Goal: Task Accomplishment & Management: Manage account settings

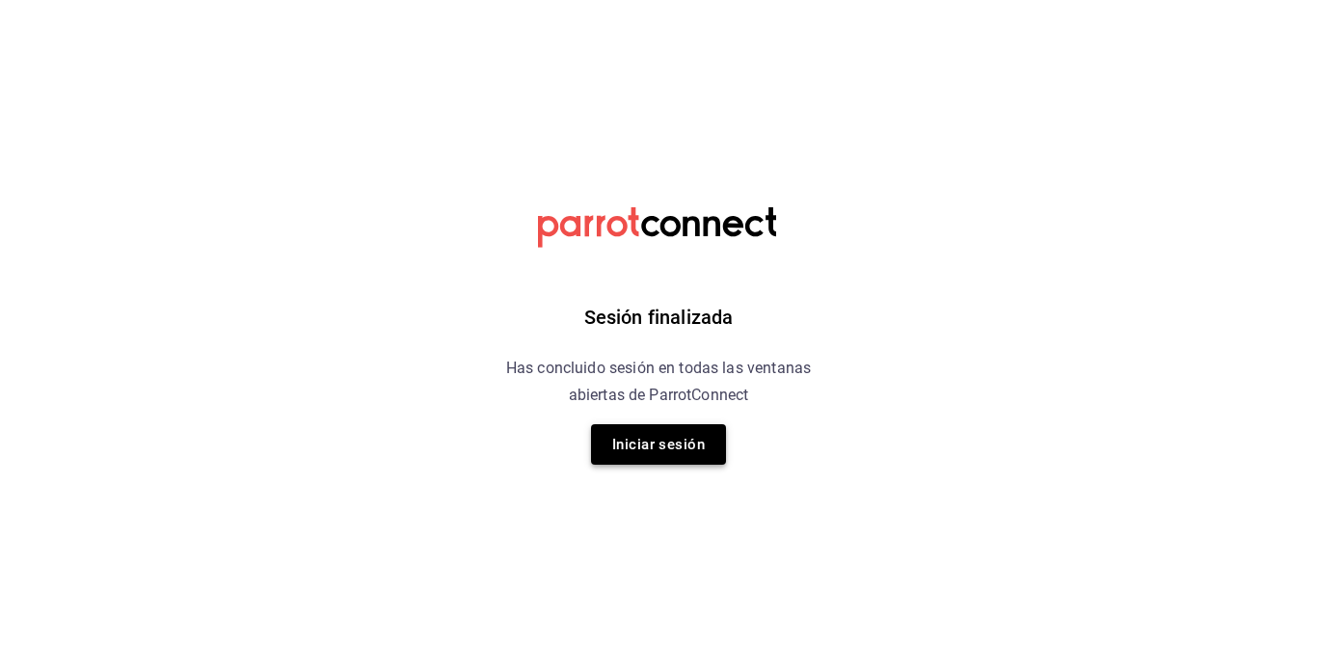
click at [660, 456] on button "Iniciar sesión" at bounding box center [658, 444] width 135 height 40
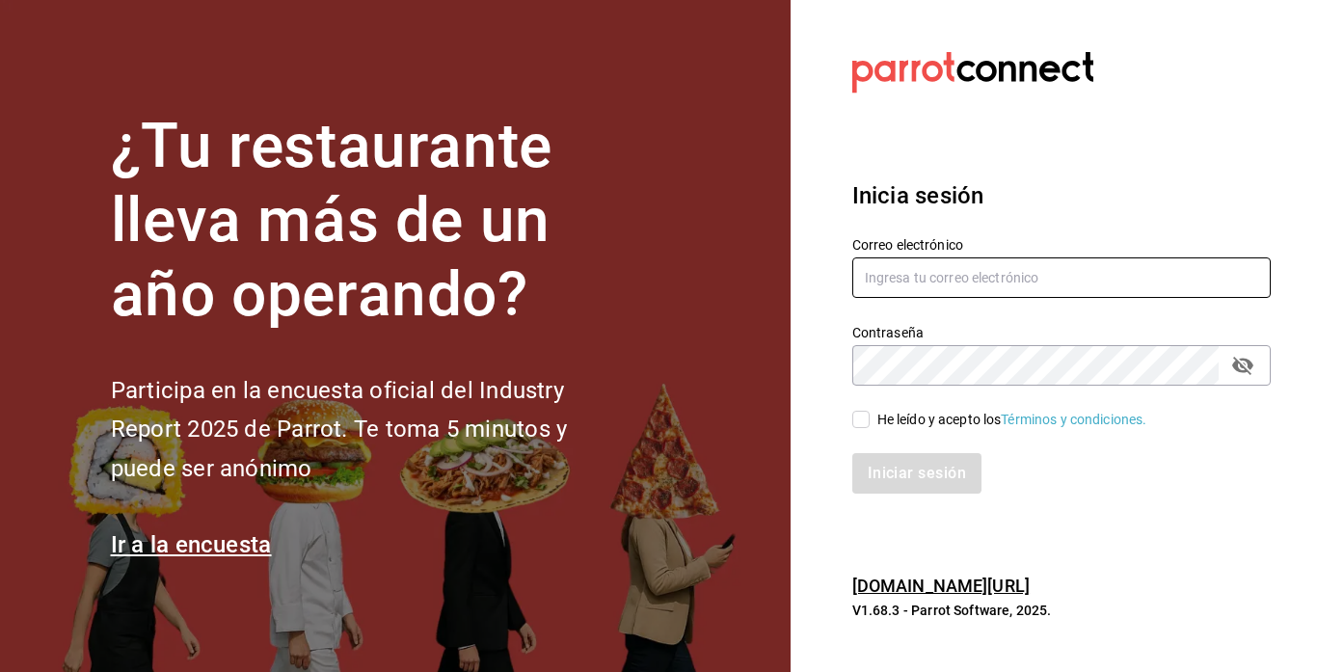
type input "[EMAIL_ADDRESS][DOMAIN_NAME]"
click at [852, 422] on input "He leído y acepto los Términos y condiciones." at bounding box center [860, 419] width 17 height 17
checkbox input "true"
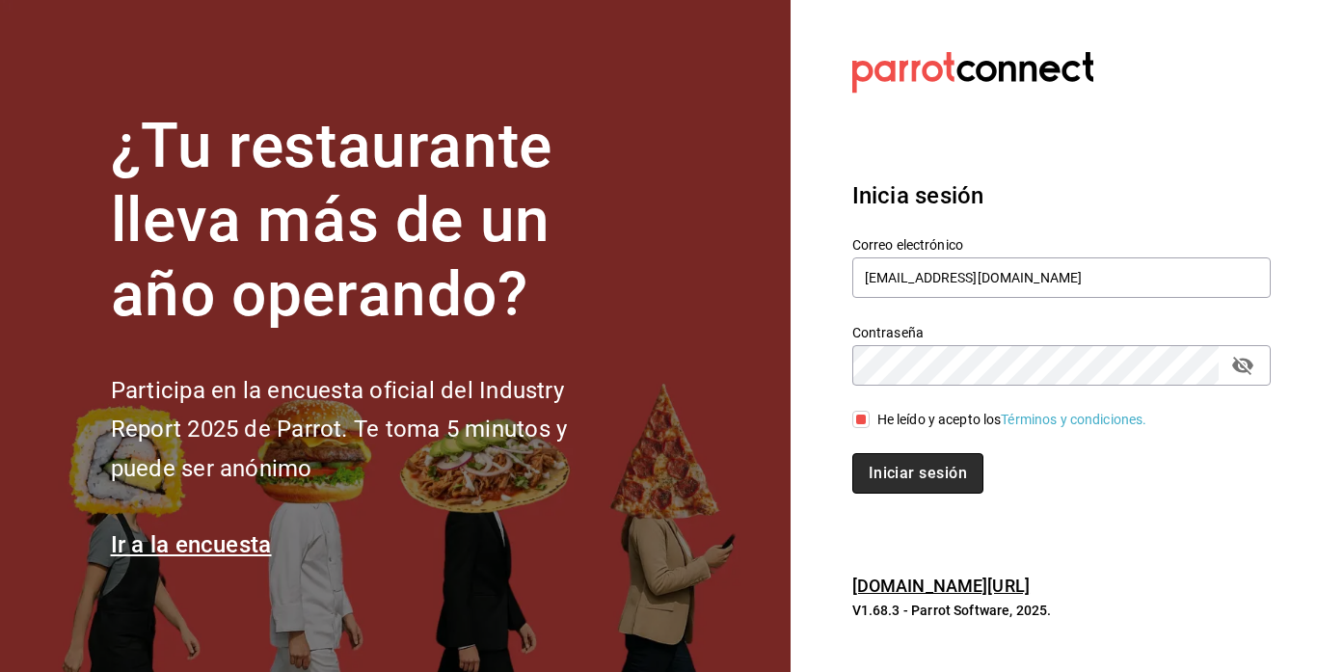
click at [890, 474] on button "Iniciar sesión" at bounding box center [917, 473] width 131 height 40
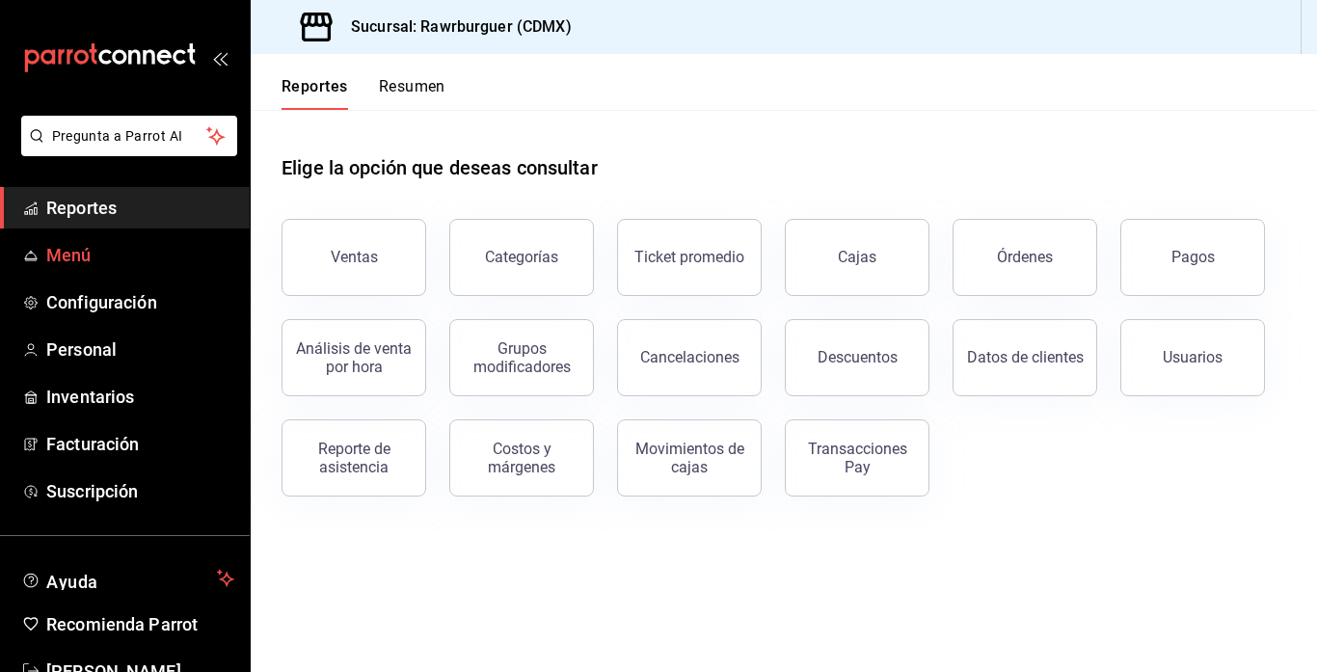
click at [82, 262] on span "Menú" at bounding box center [140, 255] width 188 height 26
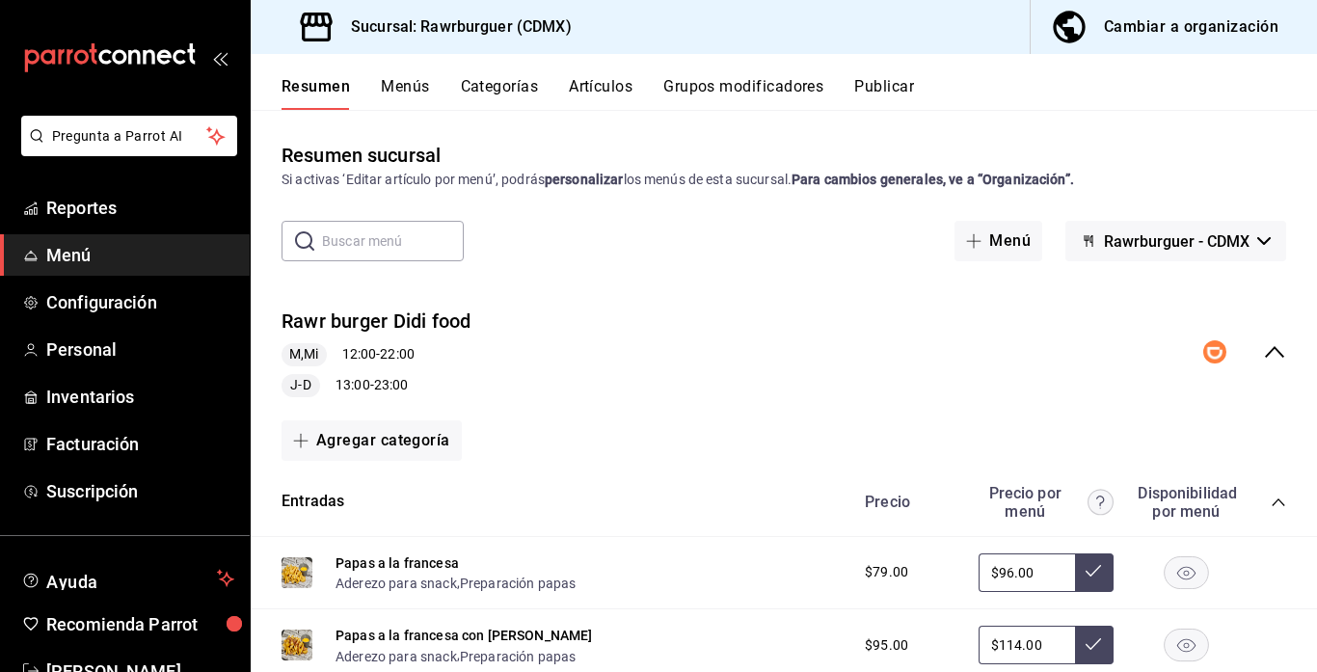
click at [413, 86] on button "Menús" at bounding box center [405, 93] width 48 height 33
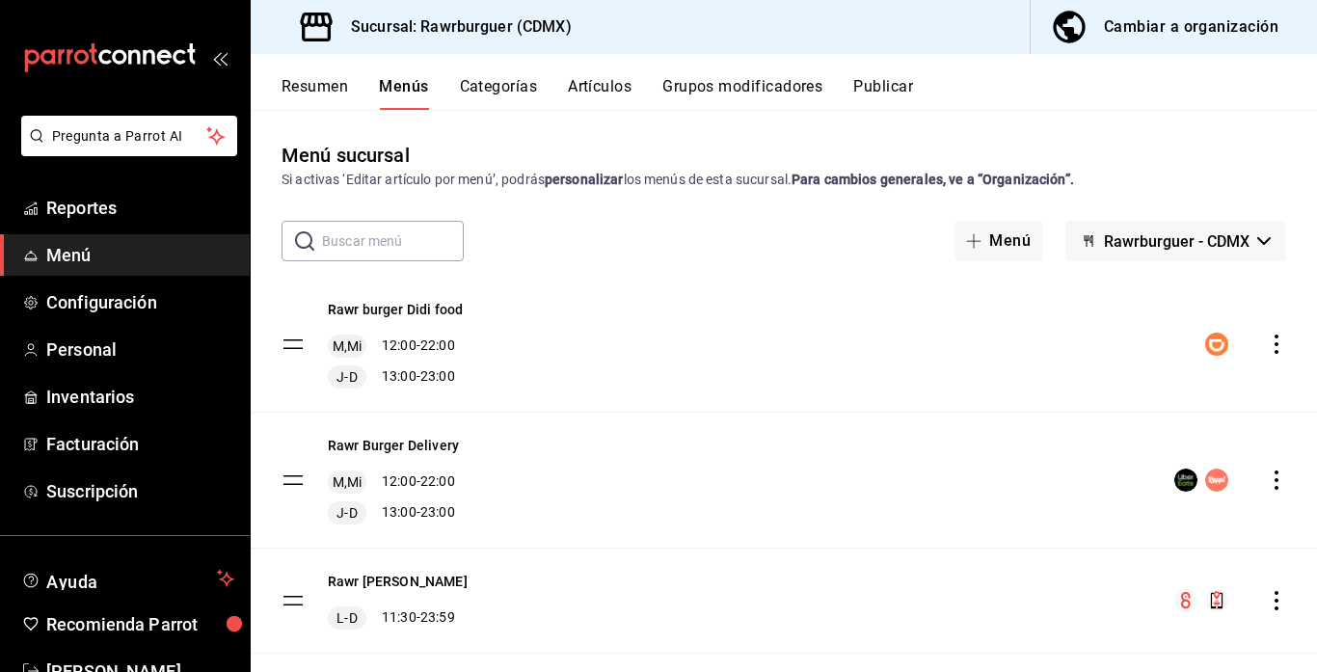
click at [1274, 348] on icon "actions" at bounding box center [1275, 343] width 19 height 19
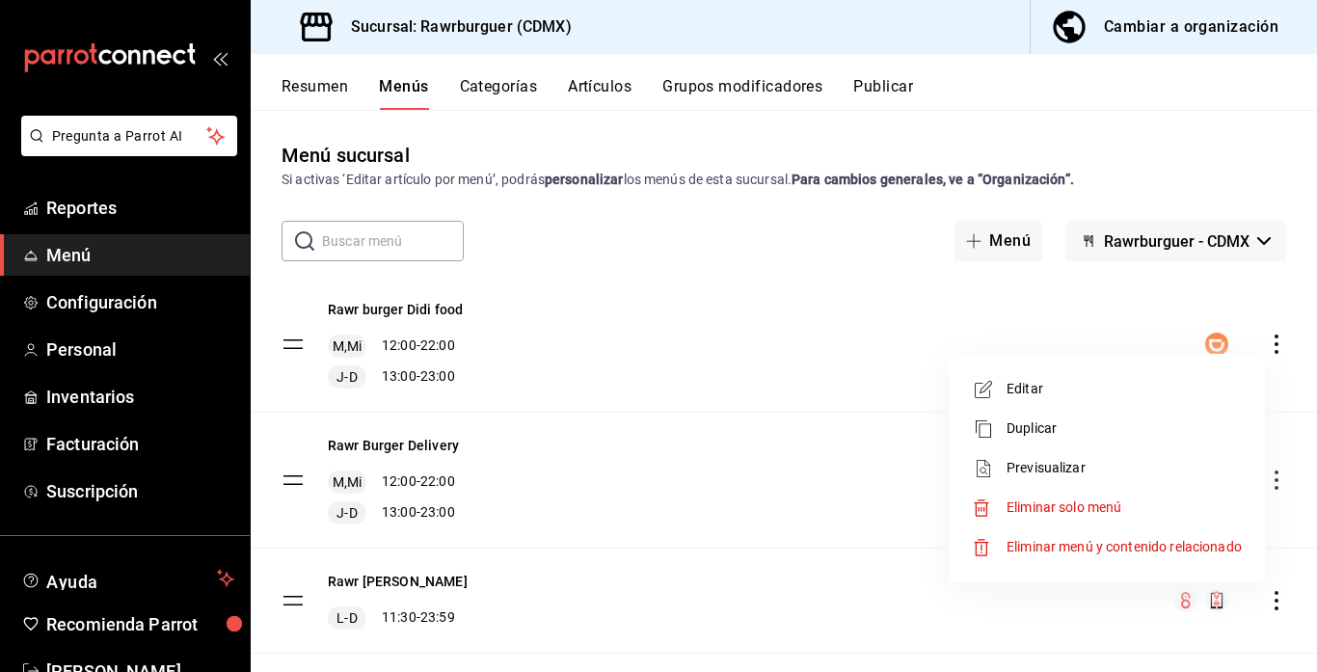
click at [1018, 380] on span "Editar" at bounding box center [1123, 389] width 235 height 20
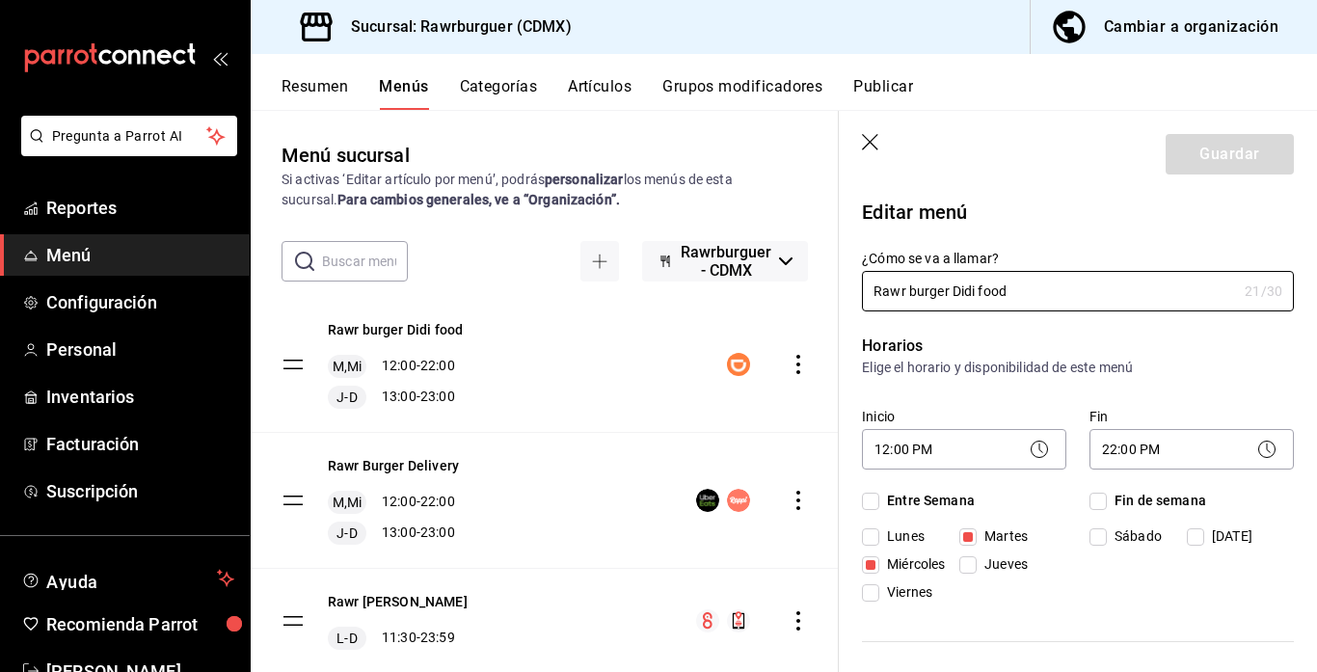
checkbox input "true"
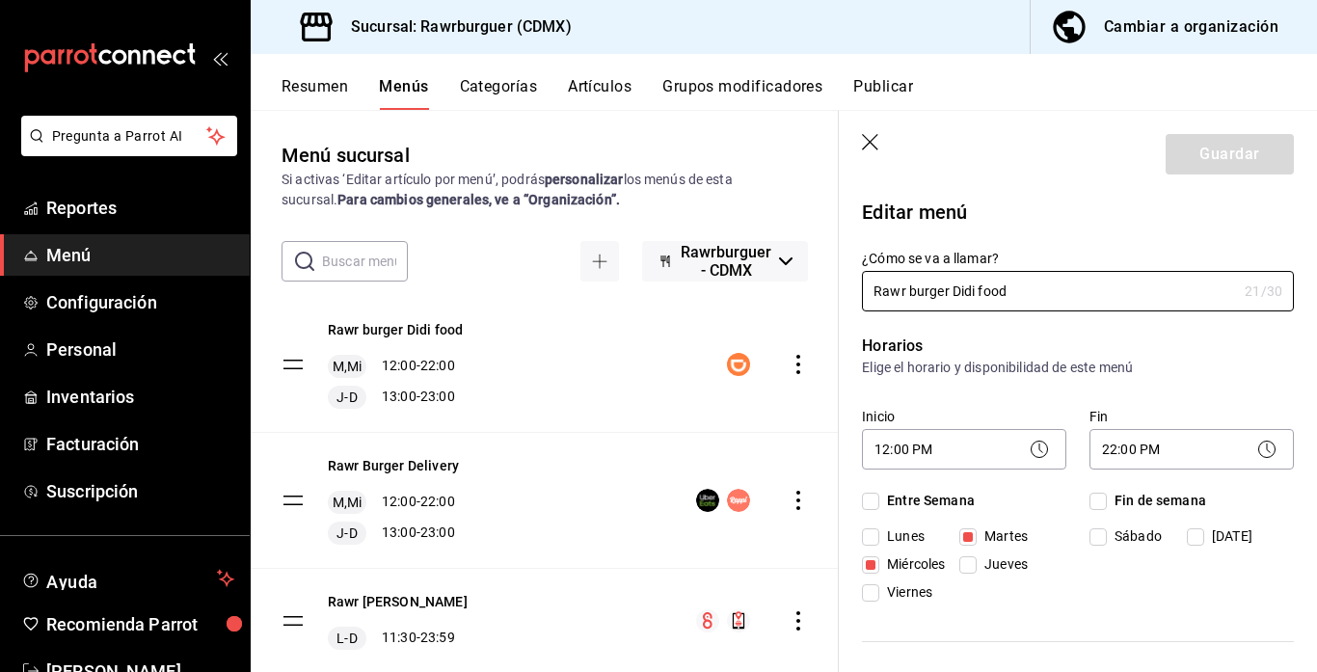
checkbox input "true"
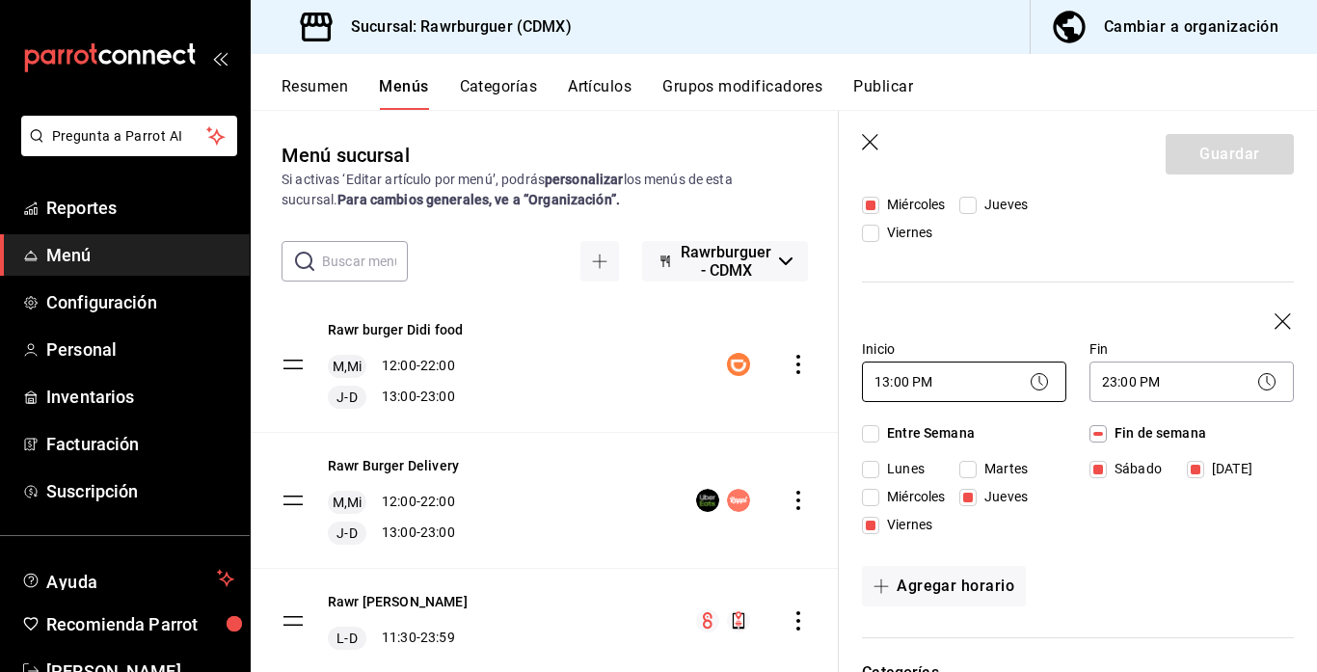
click at [965, 377] on body "Pregunta a Parrot AI Reportes Menú Configuración Personal Inventarios Facturaci…" at bounding box center [658, 336] width 1317 height 672
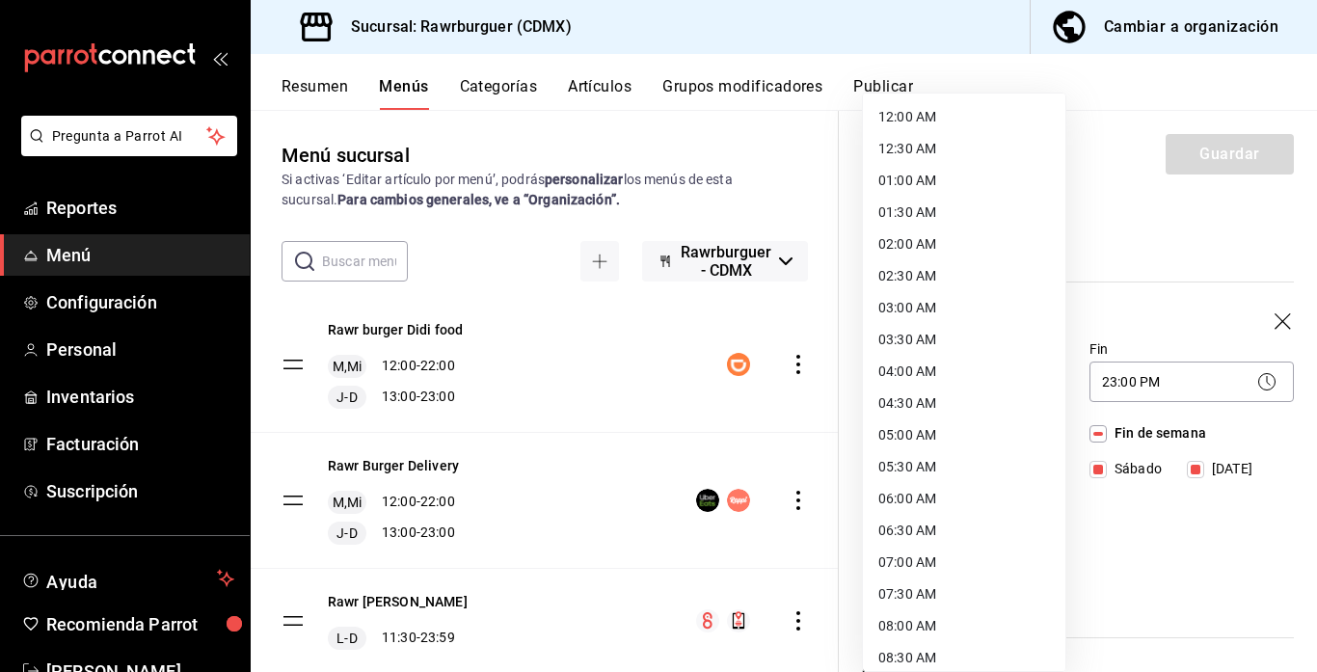
scroll to position [562, 0]
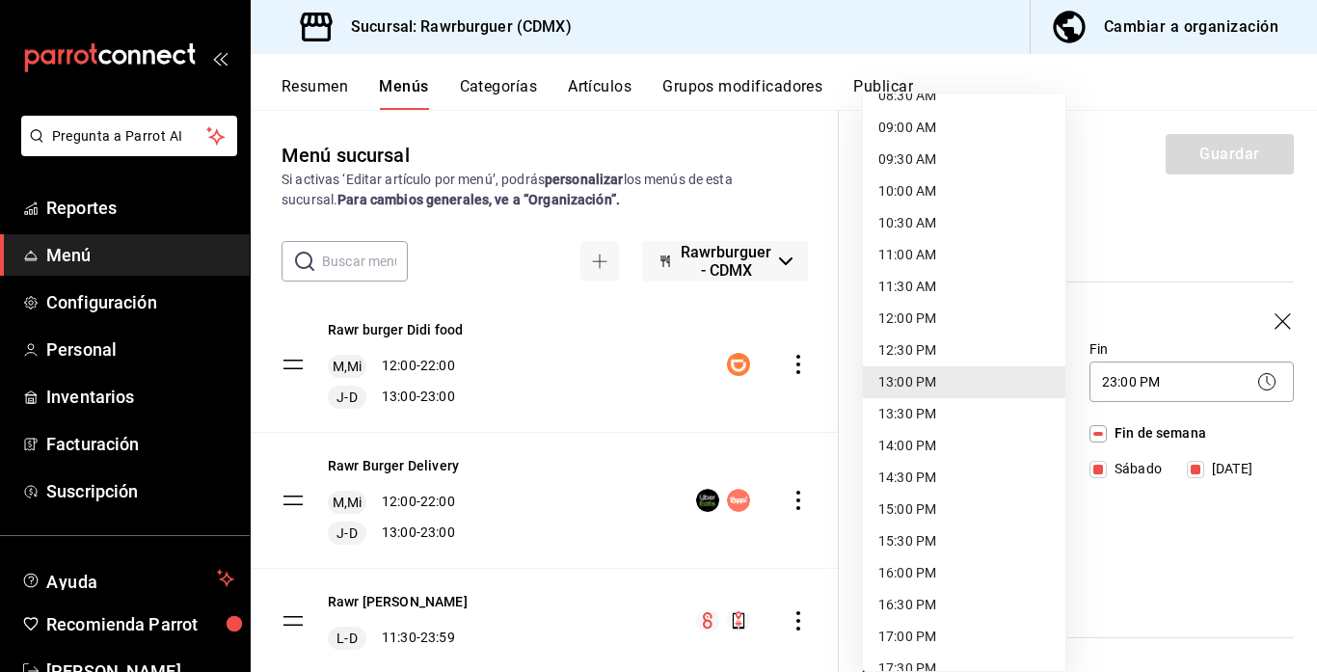
click at [918, 325] on li "12:00 PM" at bounding box center [964, 319] width 202 height 32
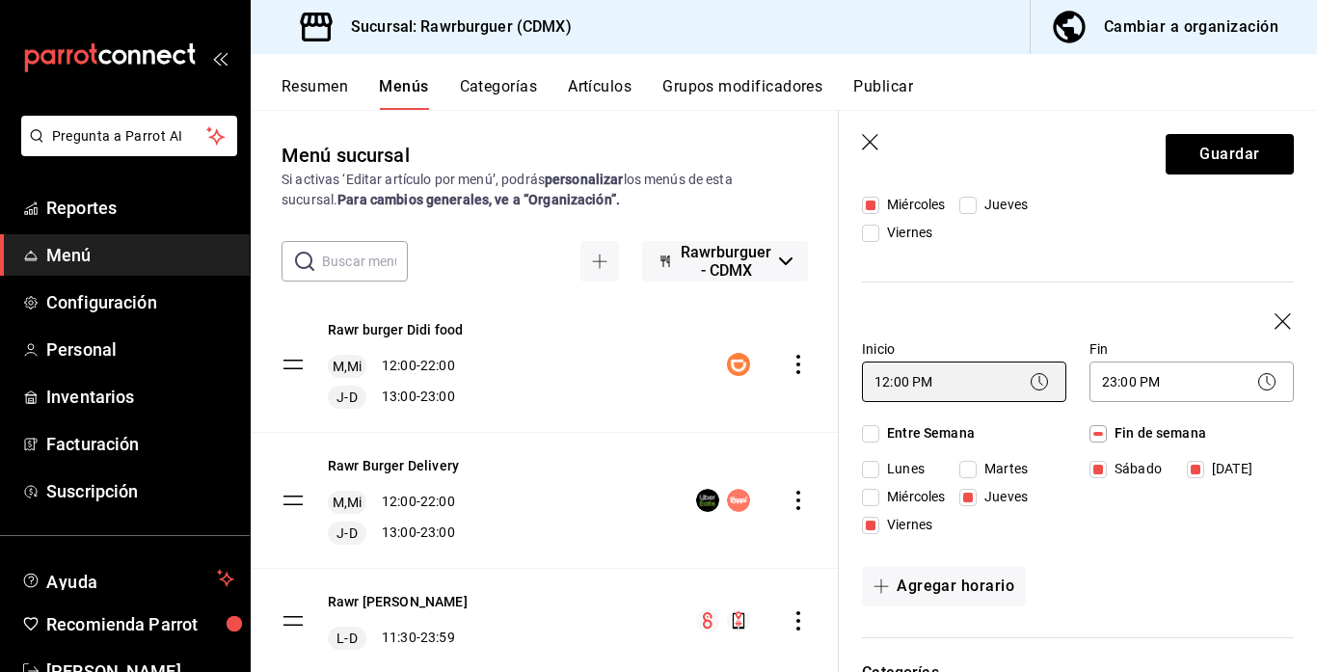
type input "12:00"
click at [1175, 386] on body "Pregunta a Parrot AI Reportes Menú Configuración Personal Inventarios Facturaci…" at bounding box center [658, 336] width 1317 height 672
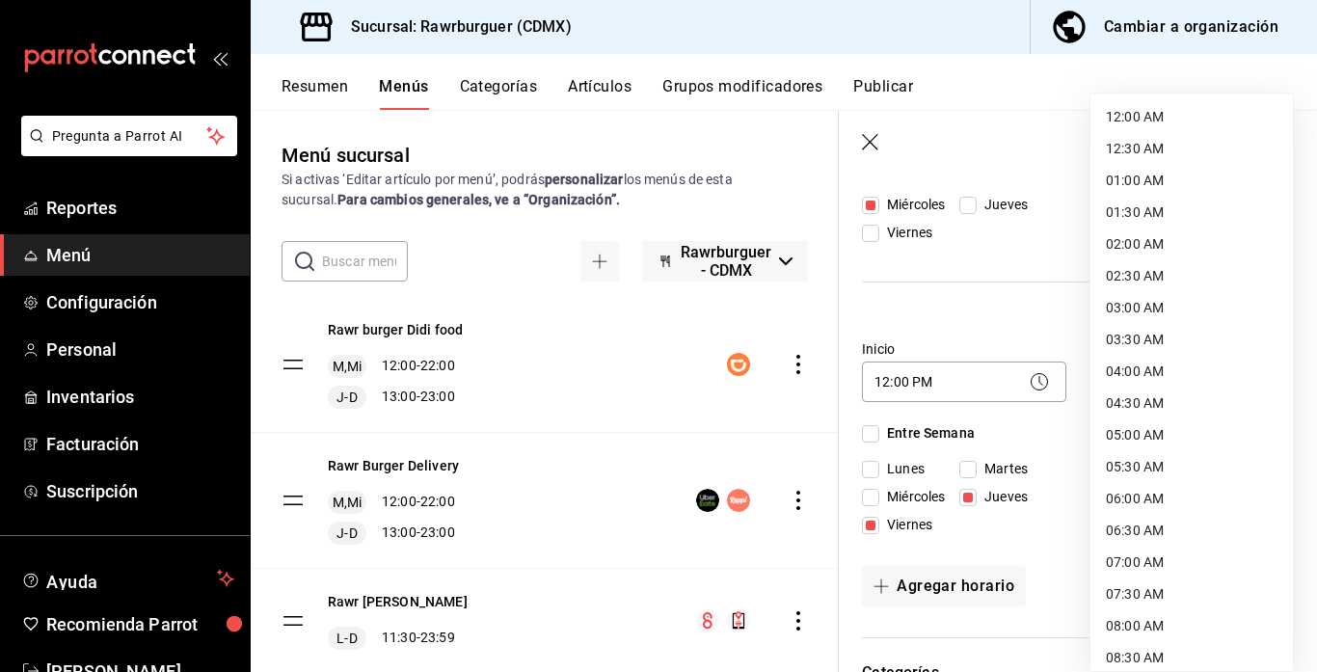
scroll to position [997, 0]
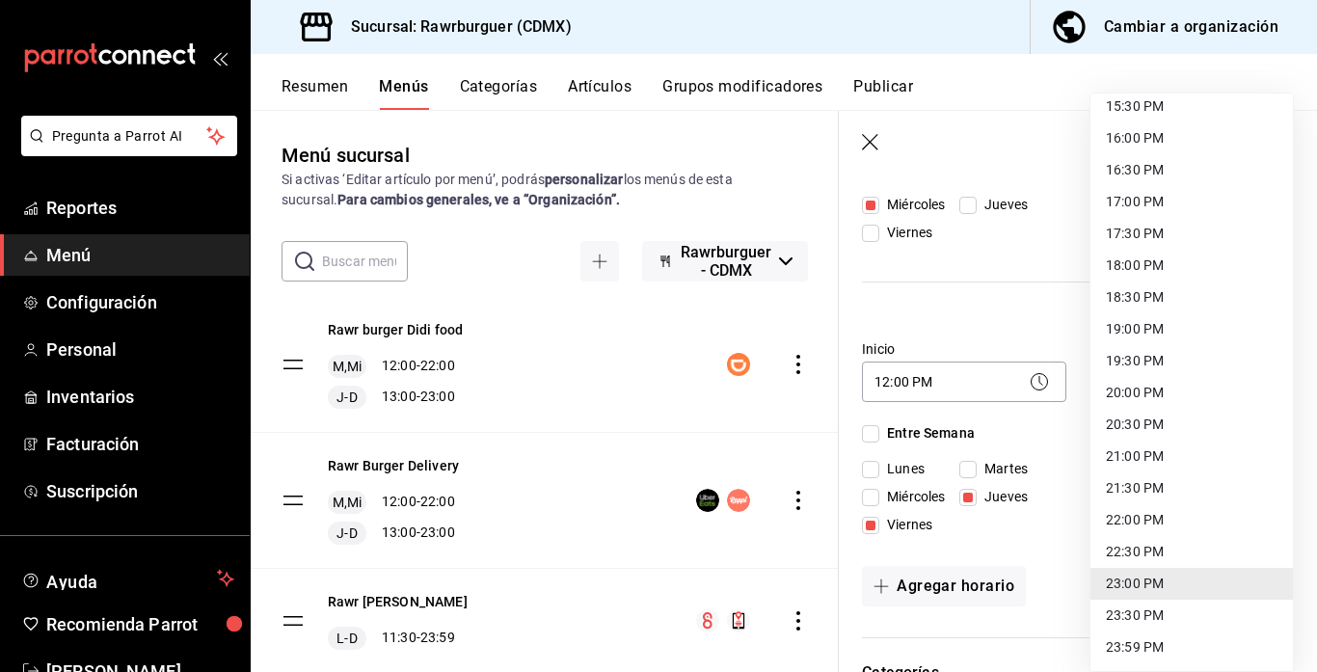
click at [1157, 523] on li "22:00 PM" at bounding box center [1191, 520] width 202 height 32
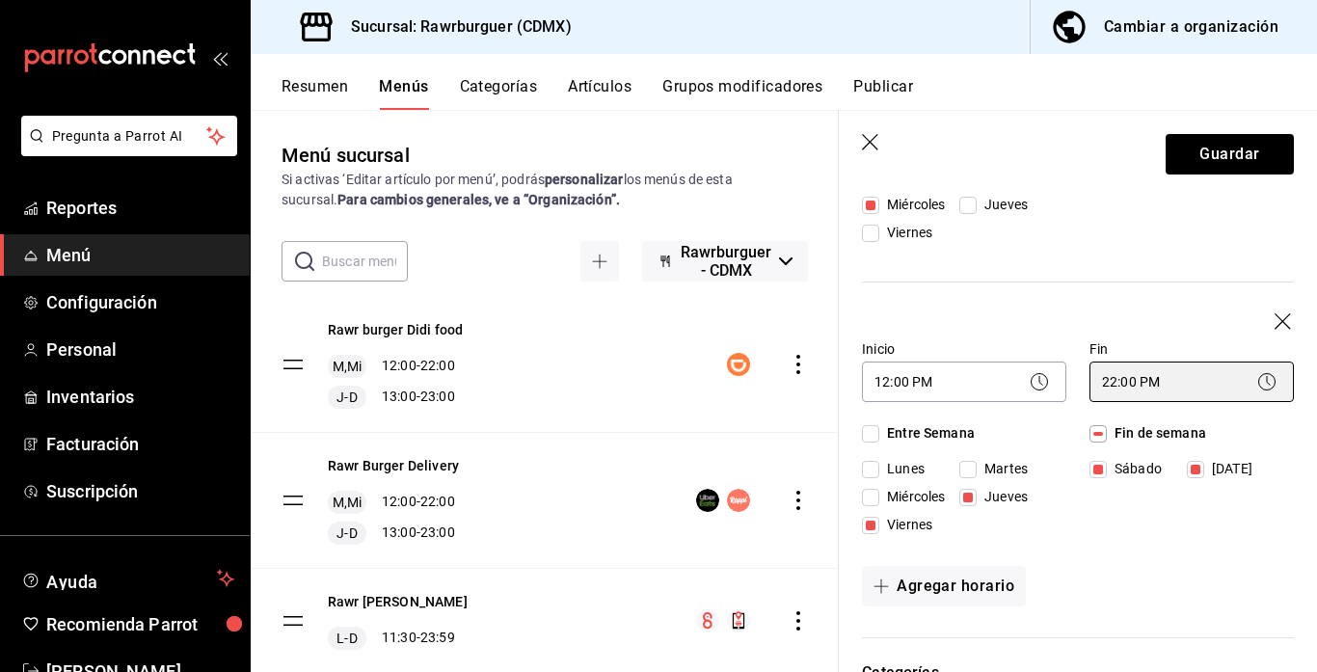
type input "22:00"
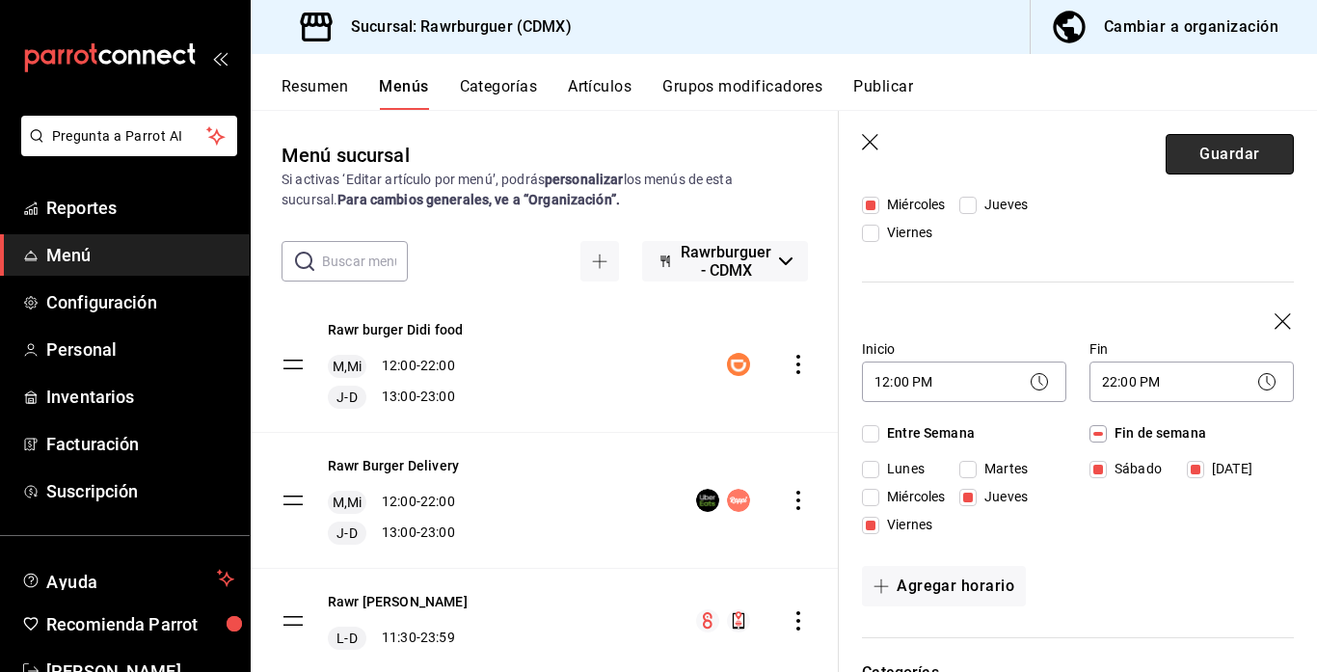
click at [1206, 157] on button "Guardar" at bounding box center [1229, 154] width 128 height 40
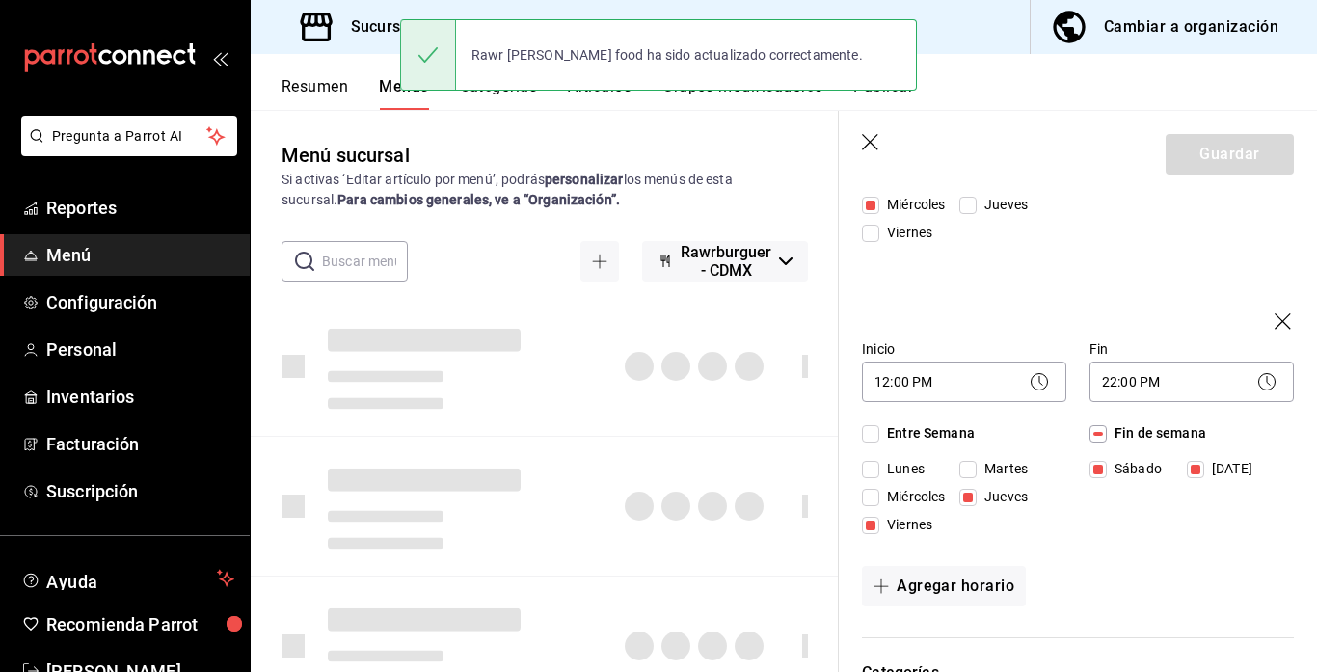
checkbox input "false"
type input "1755994532253"
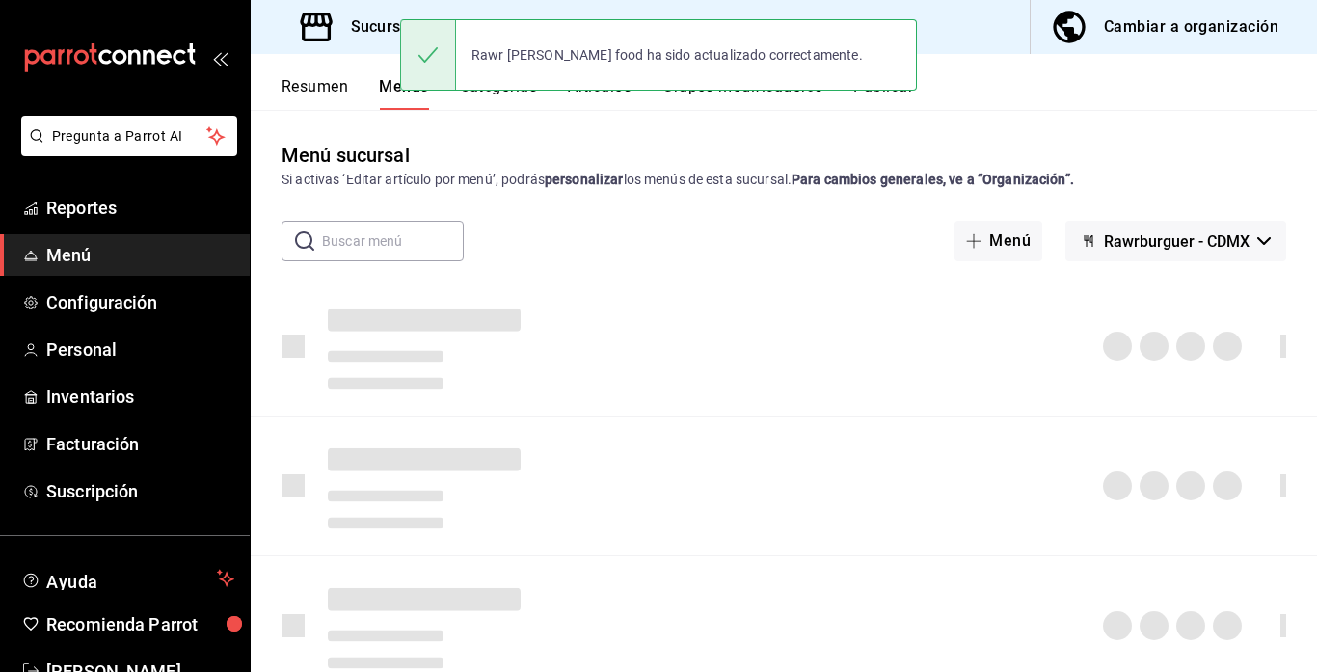
checkbox input "false"
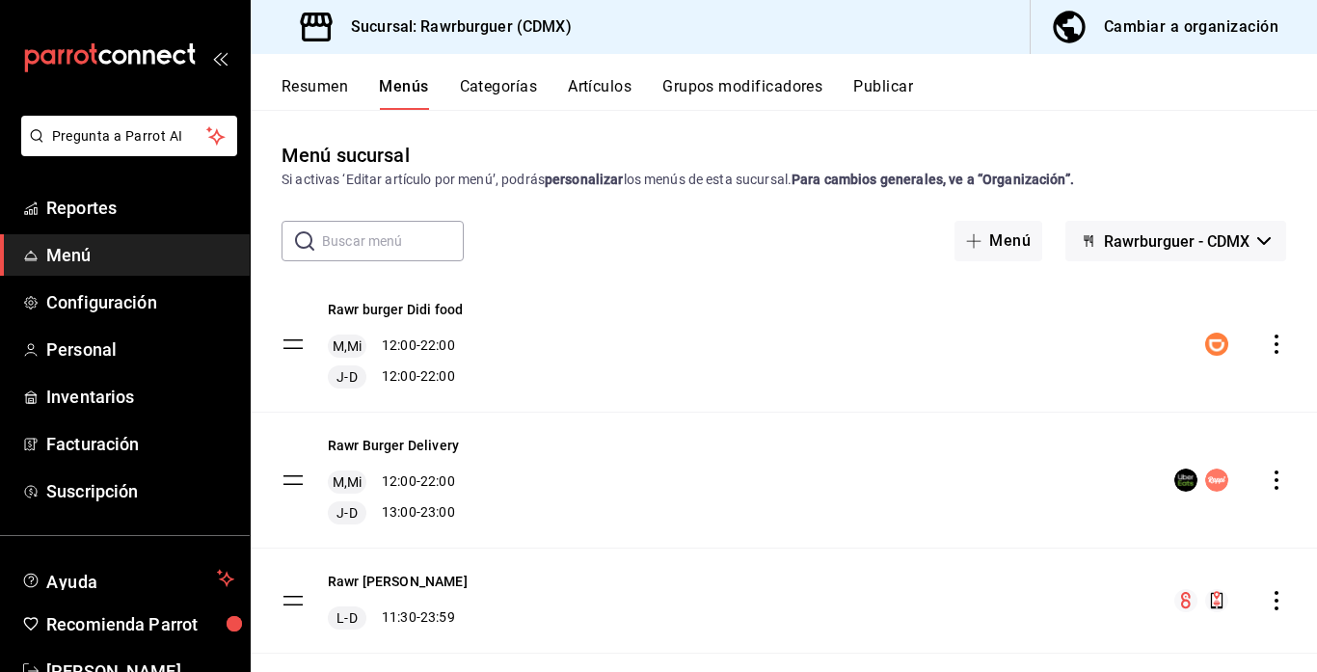
click at [1272, 485] on icon "actions" at bounding box center [1275, 479] width 19 height 19
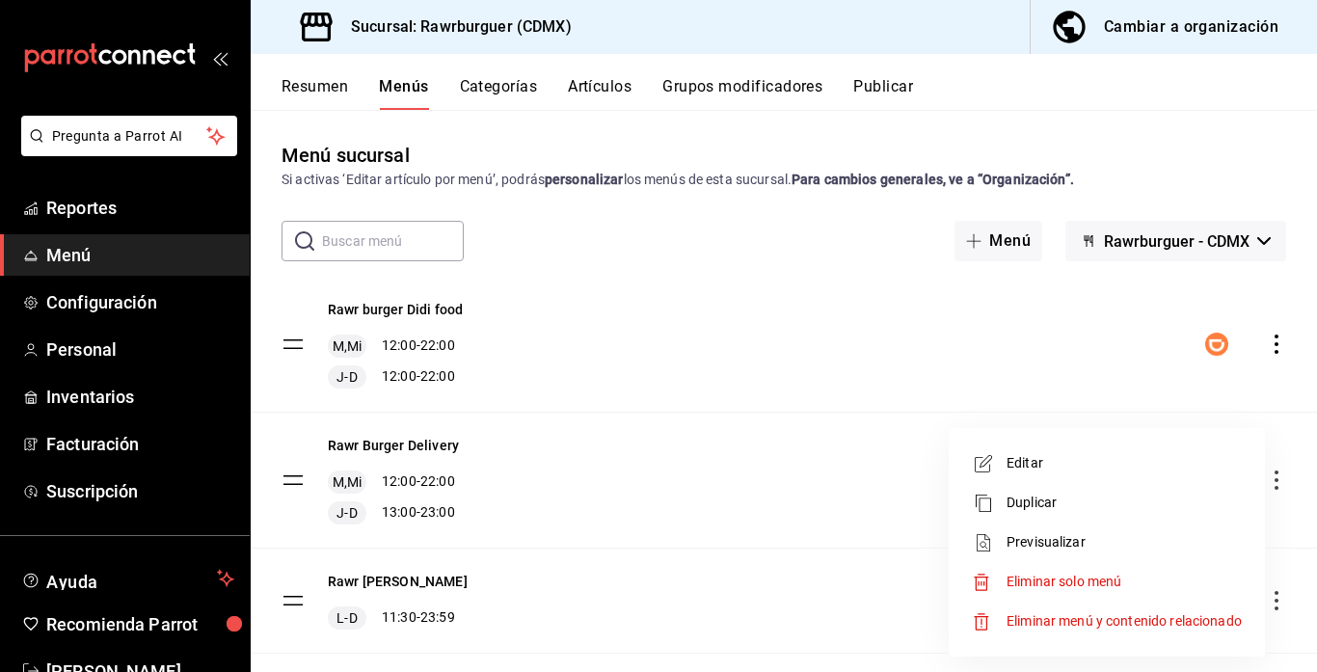
click at [1007, 467] on span "Editar" at bounding box center [1123, 463] width 235 height 20
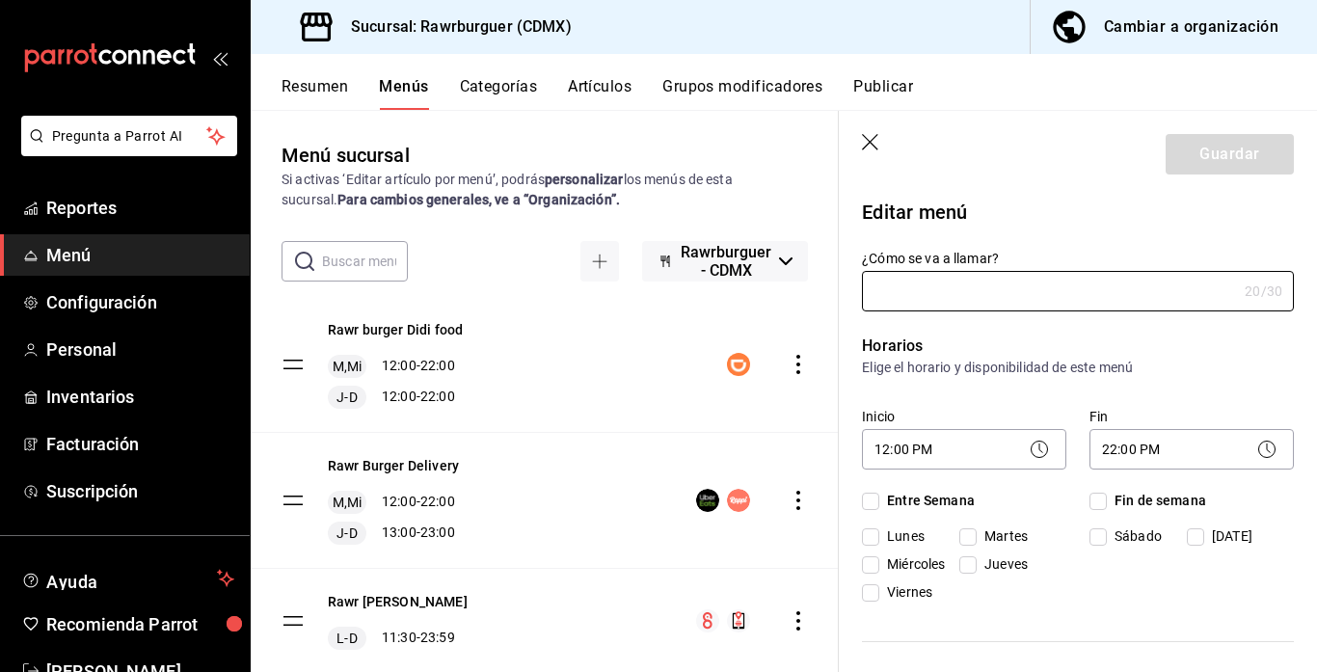
type input "Rawr Burger Delivery"
checkbox input "true"
type input "1747169701010"
checkbox input "true"
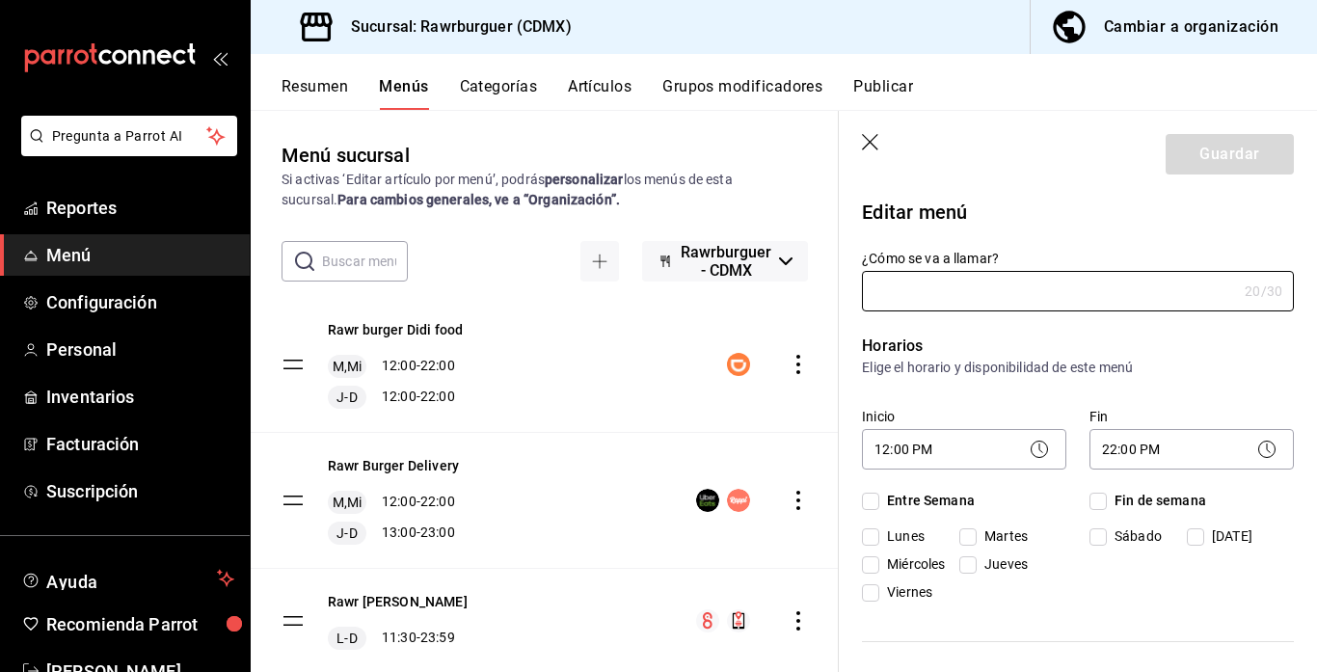
checkbox input "true"
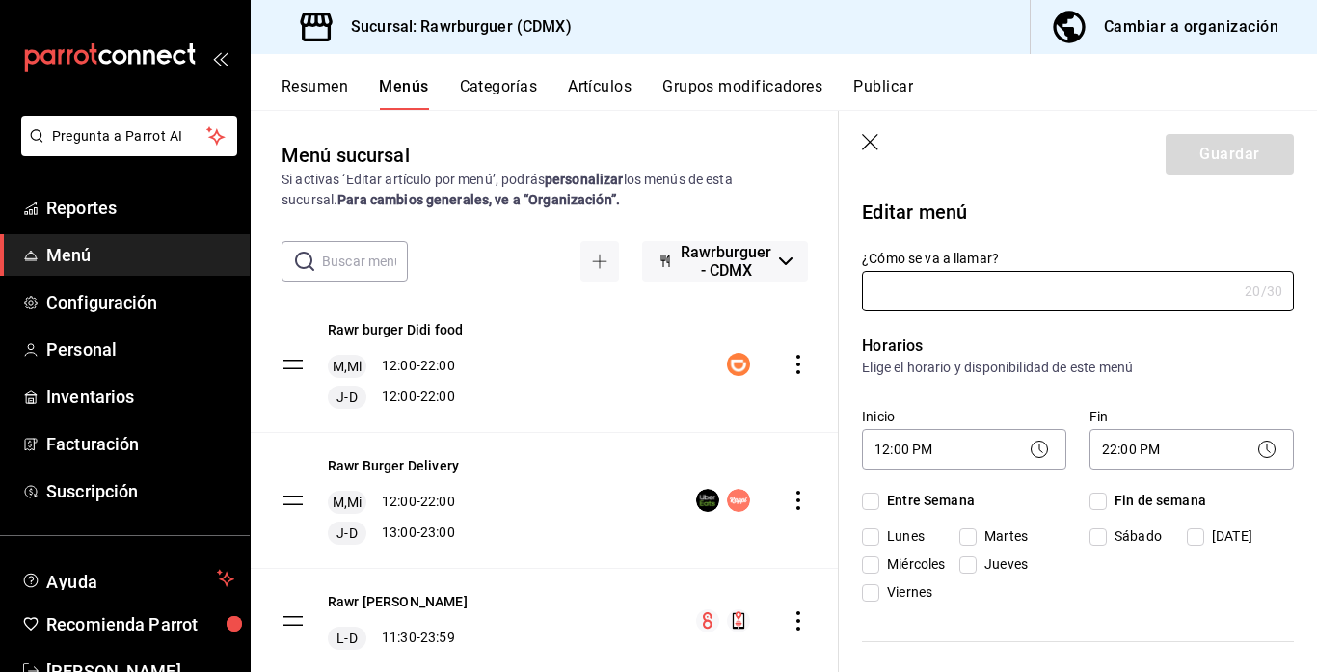
checkbox input "true"
click at [990, 448] on body "Pregunta a Parrot AI Reportes Menú Configuración Personal Inventarios Facturaci…" at bounding box center [658, 336] width 1317 height 672
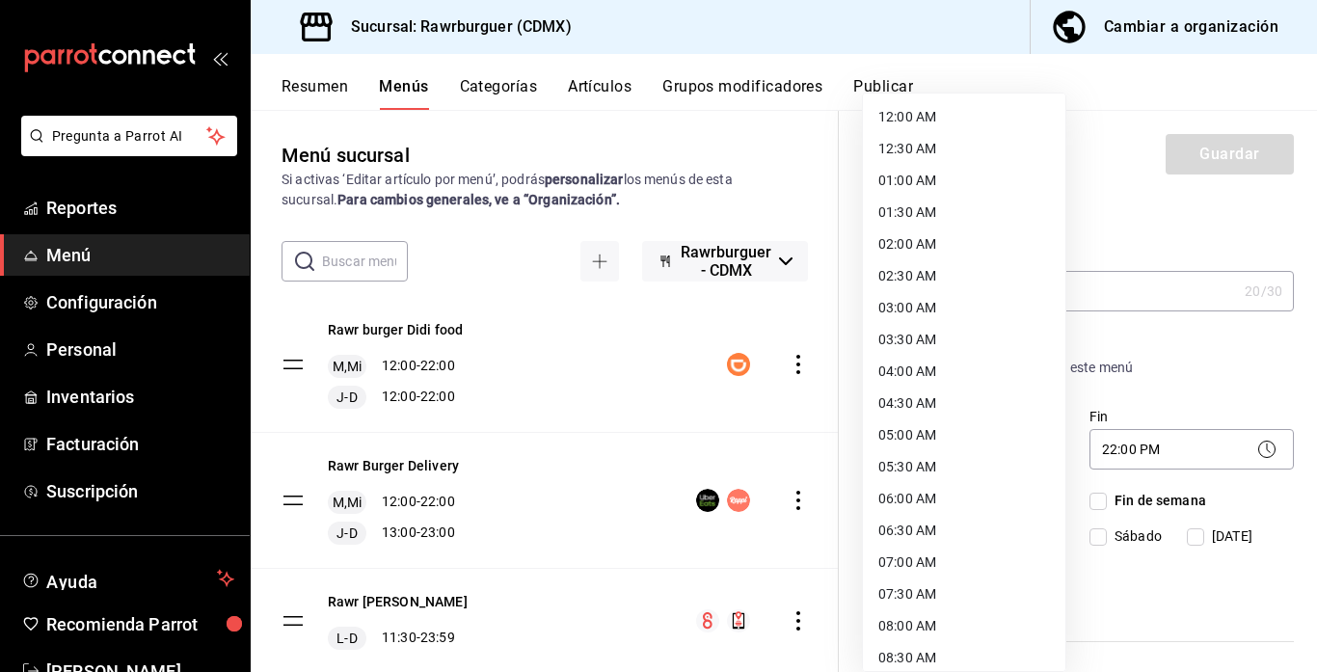
scroll to position [498, 0]
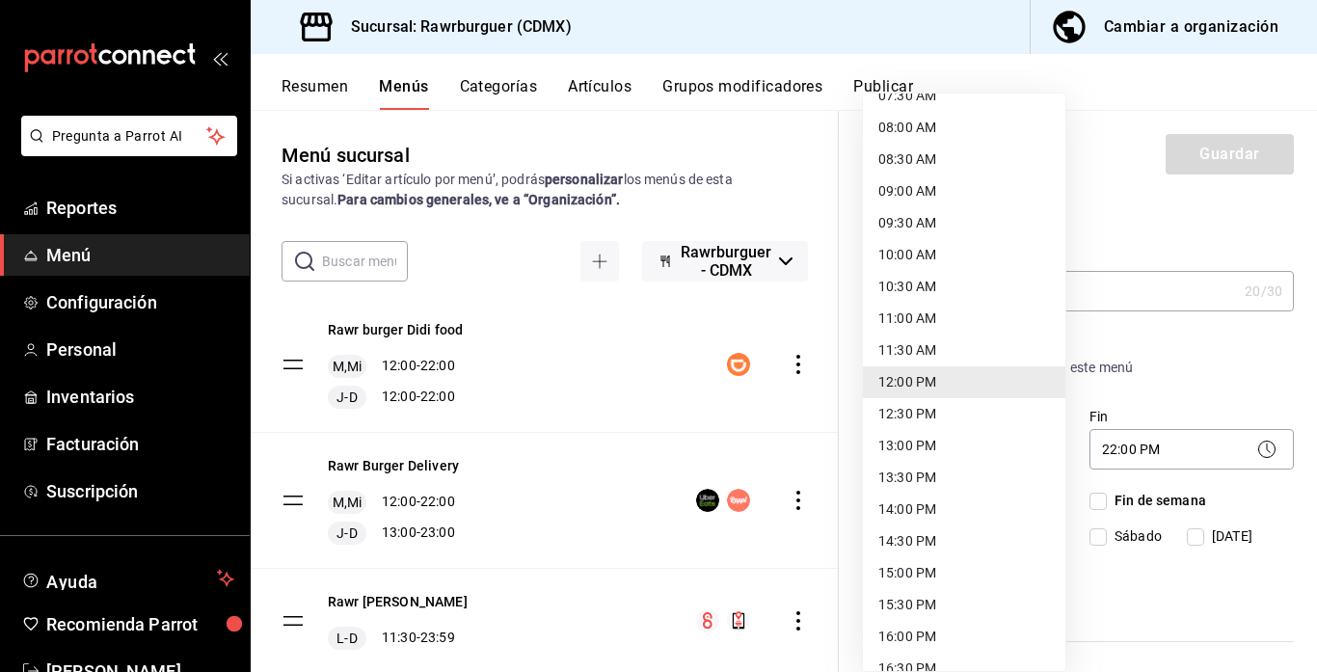
click at [708, 400] on div at bounding box center [658, 336] width 1317 height 672
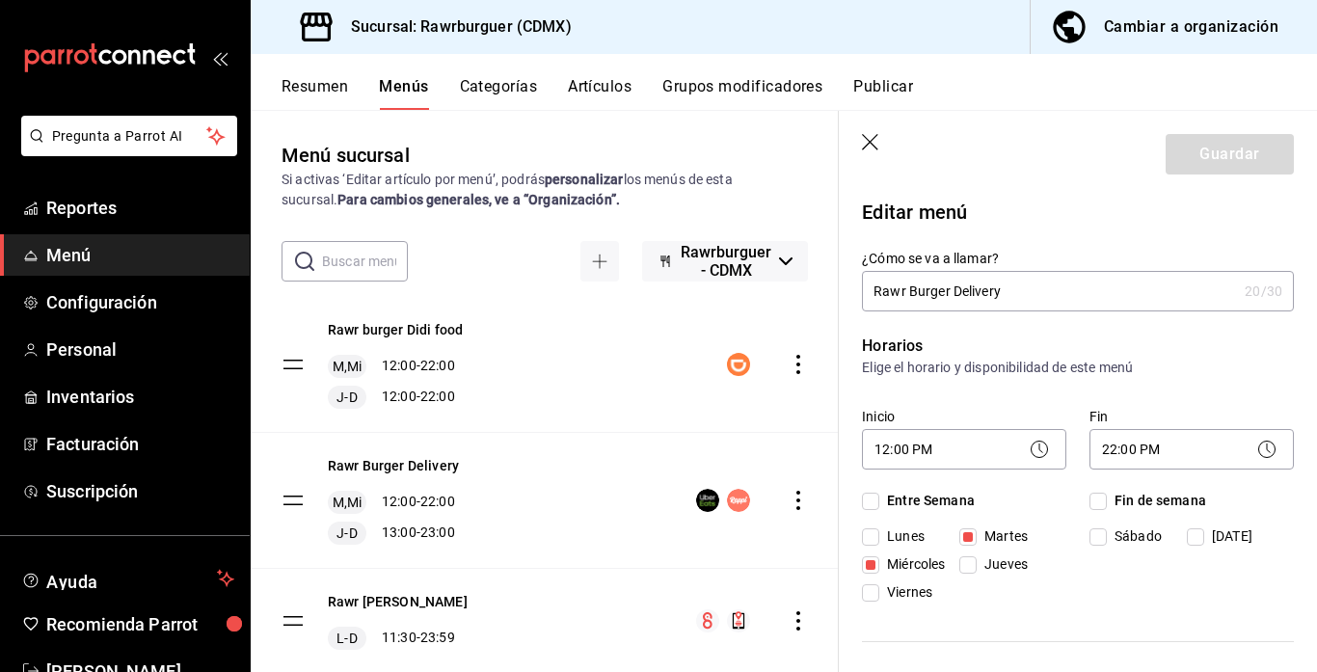
click at [800, 503] on icon "actions" at bounding box center [797, 500] width 19 height 19
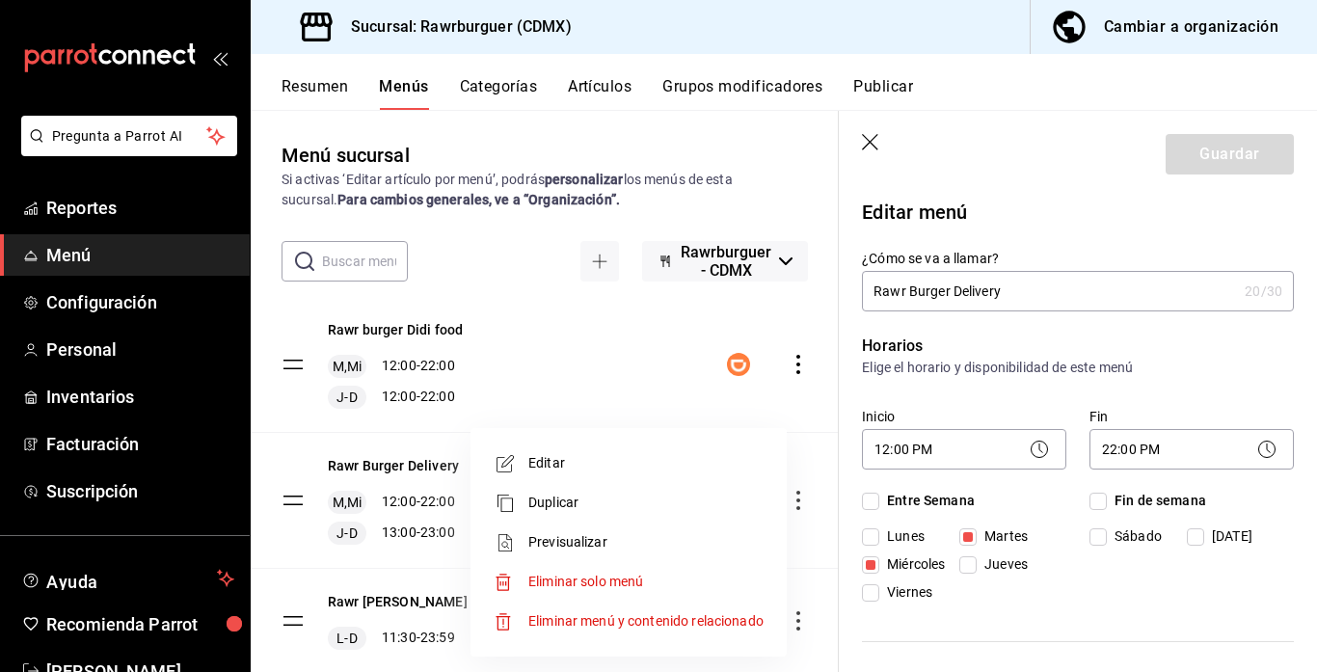
click at [1015, 406] on div at bounding box center [658, 336] width 1317 height 672
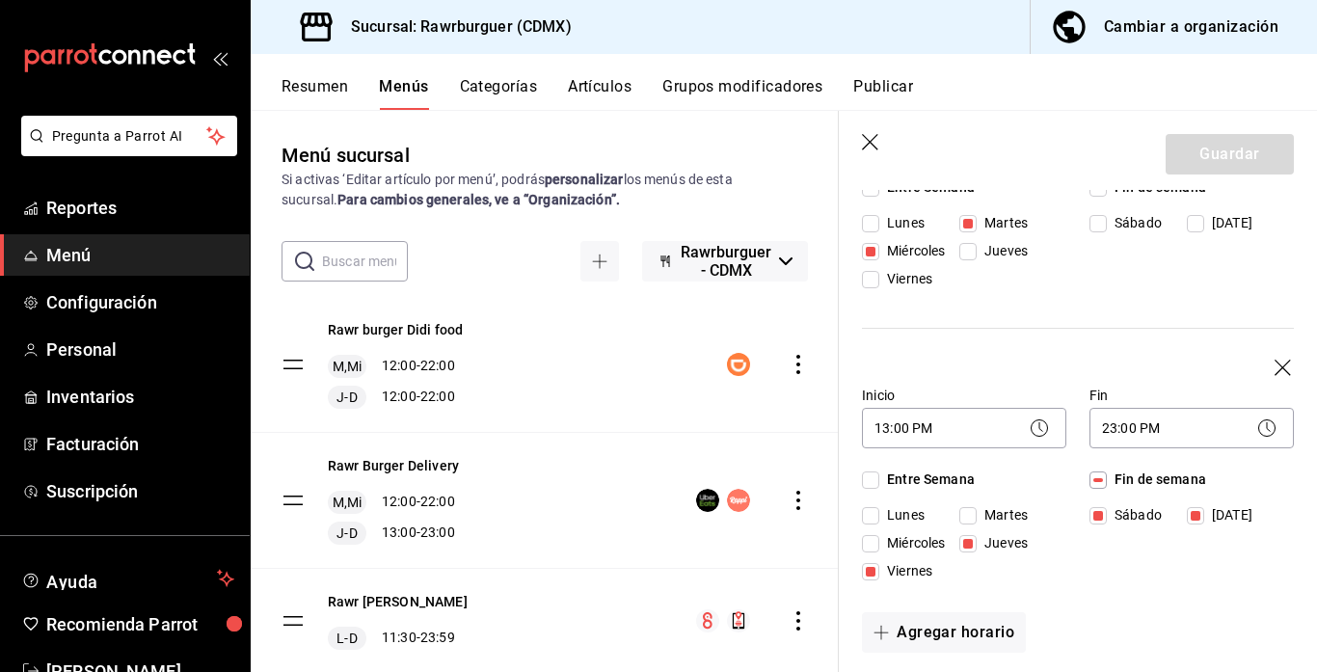
scroll to position [328, 0]
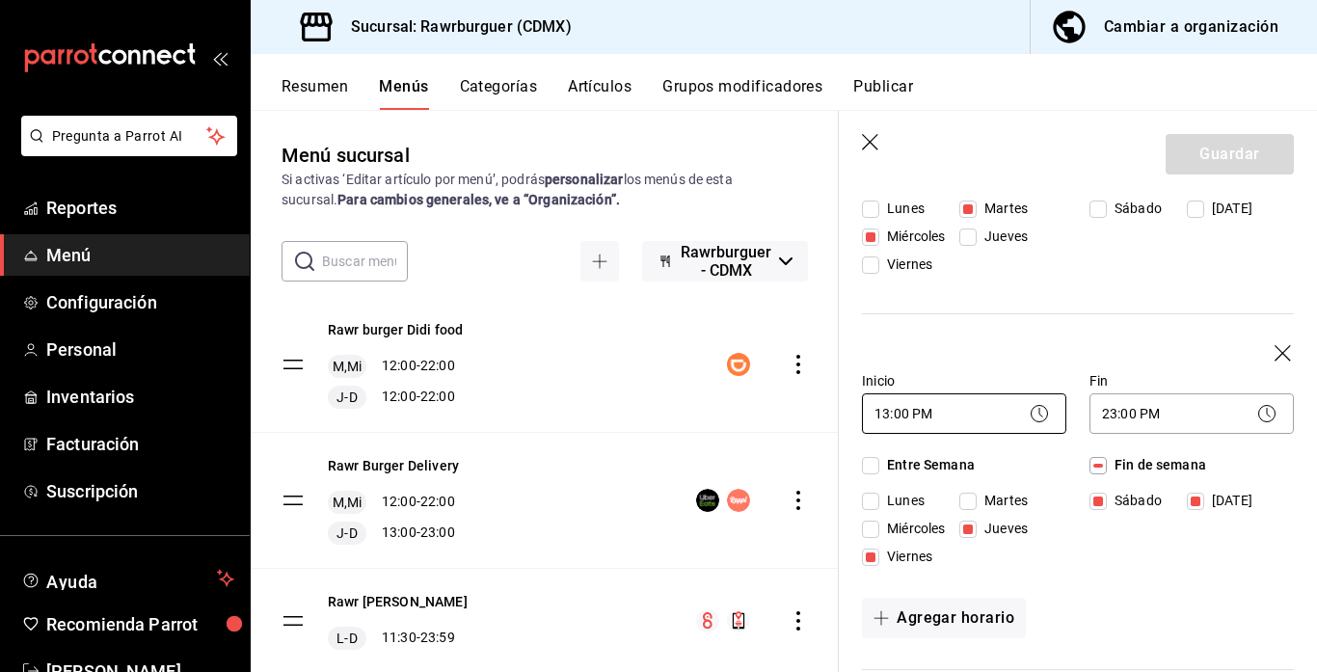
click at [988, 413] on body "Pregunta a Parrot AI Reportes Menú Configuración Personal Inventarios Facturaci…" at bounding box center [658, 336] width 1317 height 672
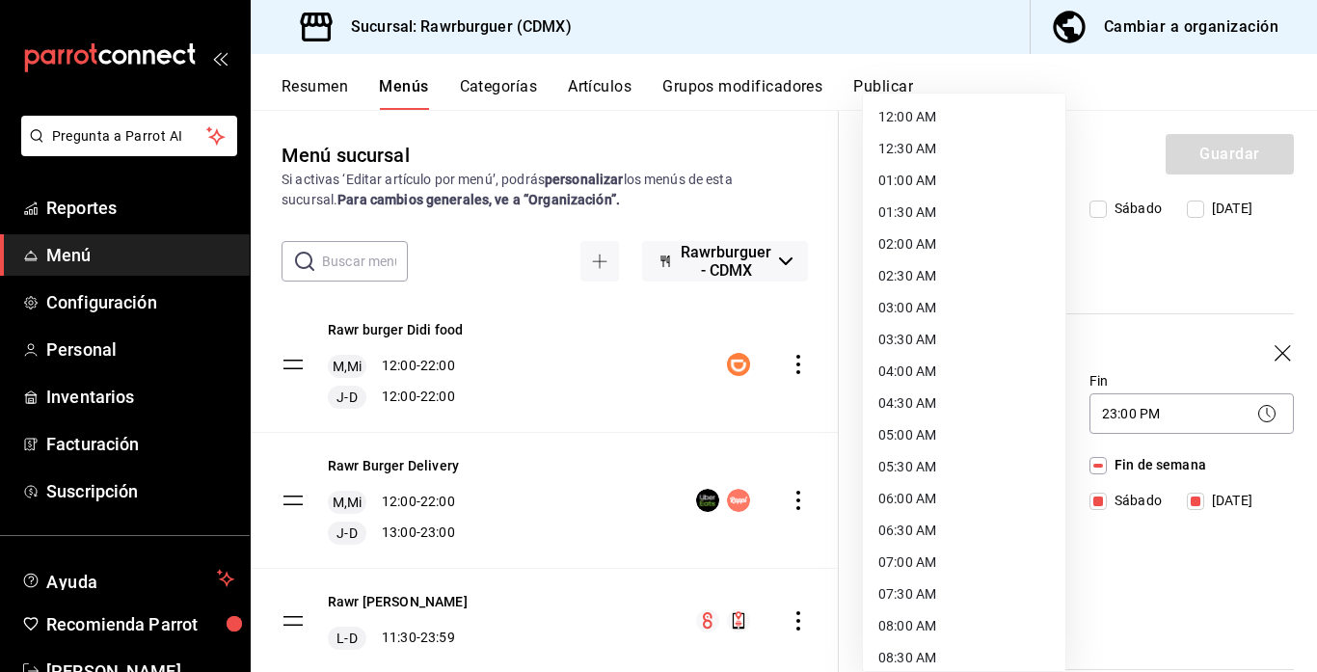
scroll to position [562, 0]
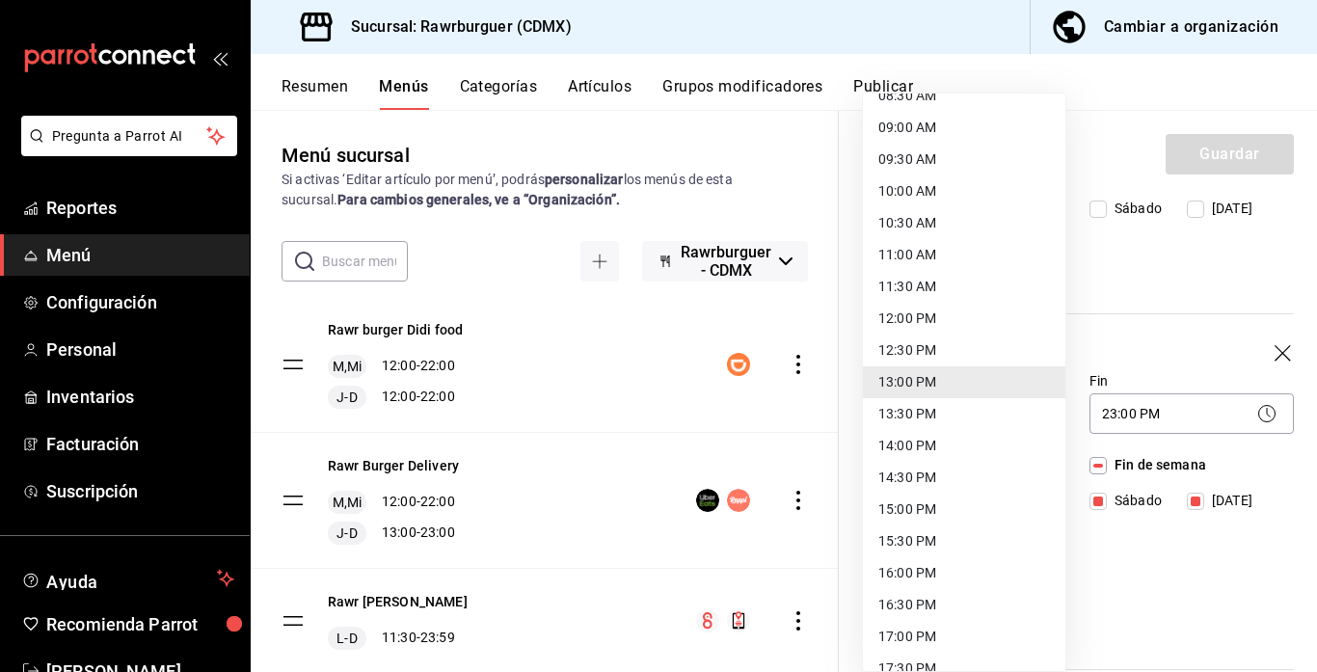
click at [919, 324] on li "12:00 PM" at bounding box center [964, 319] width 202 height 32
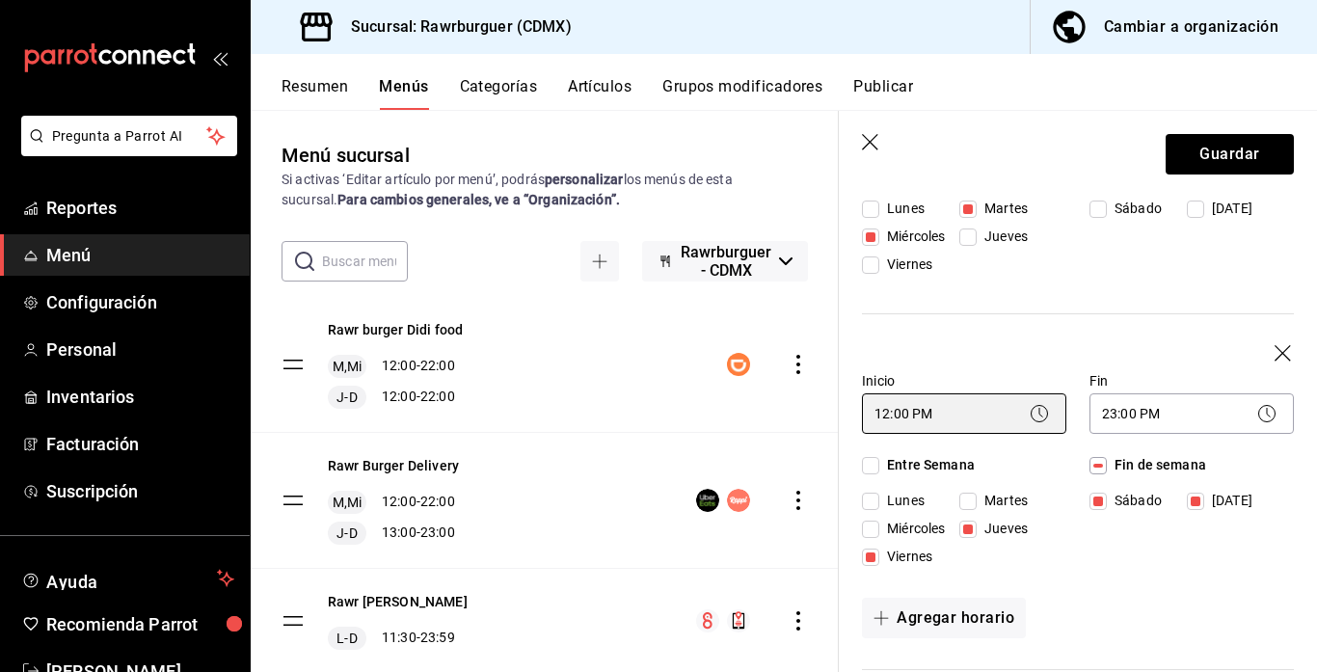
type input "12:00"
click at [1145, 421] on body "Pregunta a Parrot AI Reportes Menú Configuración Personal Inventarios Facturaci…" at bounding box center [658, 336] width 1317 height 672
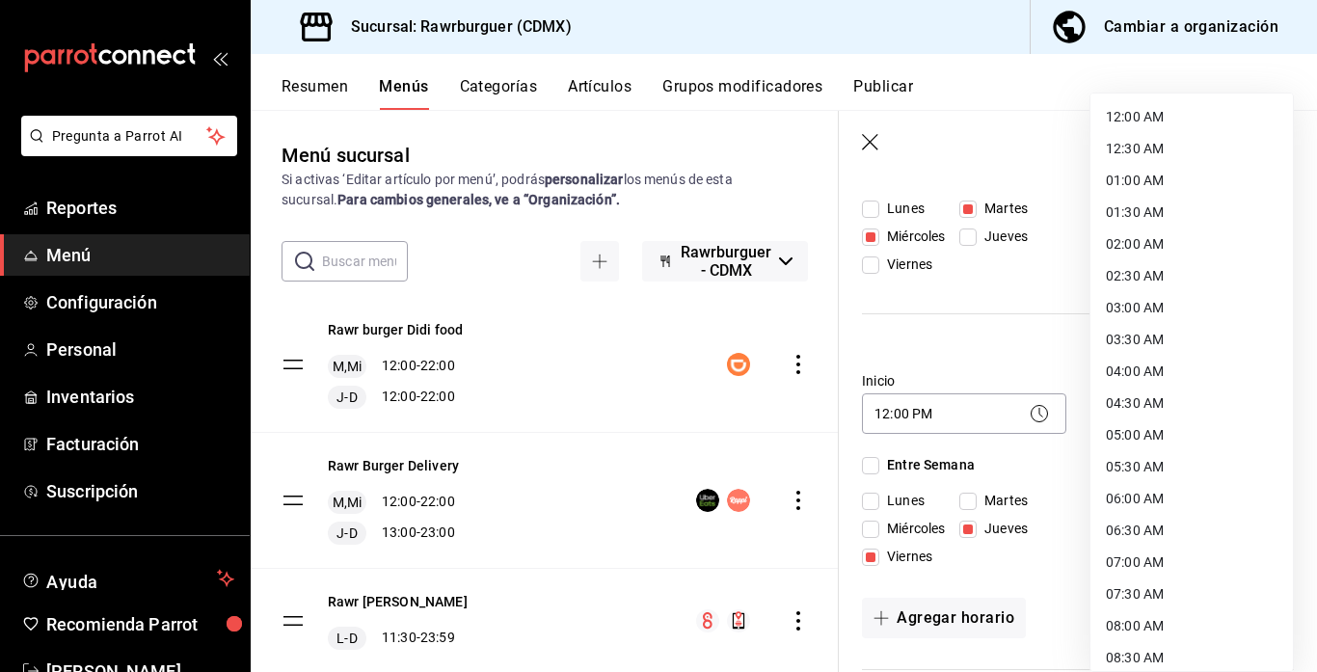
scroll to position [997, 0]
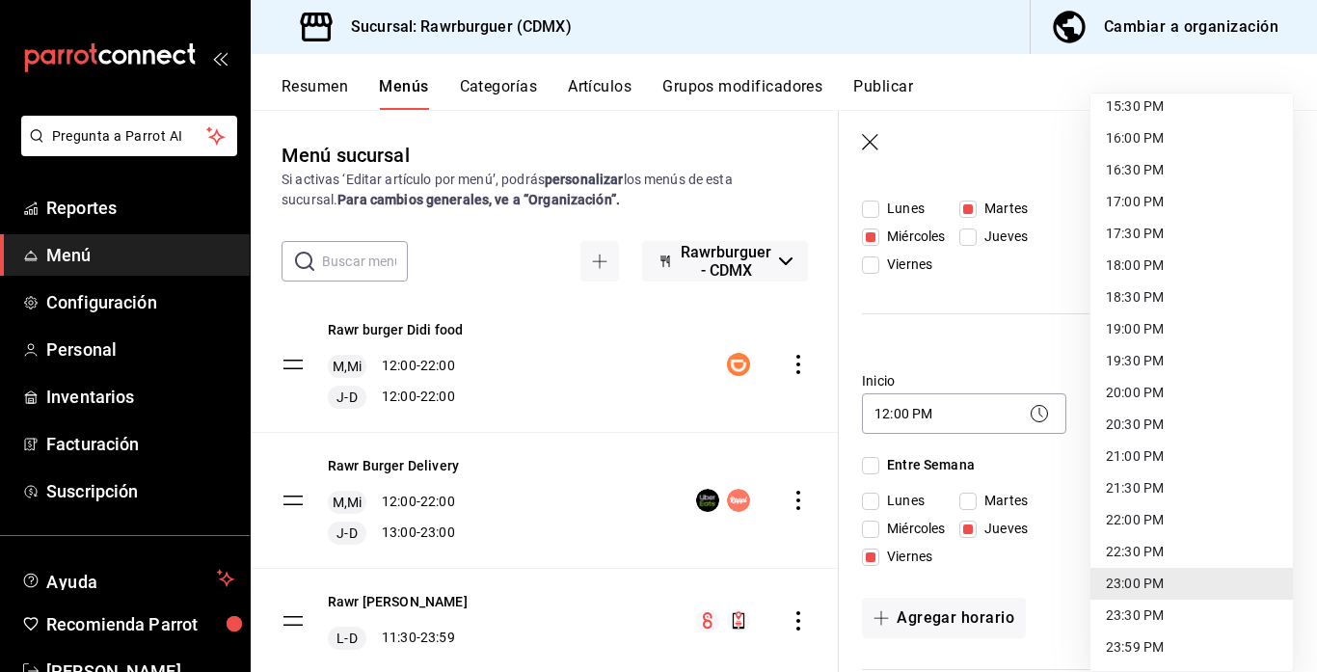
click at [1144, 527] on li "22:00 PM" at bounding box center [1191, 520] width 202 height 32
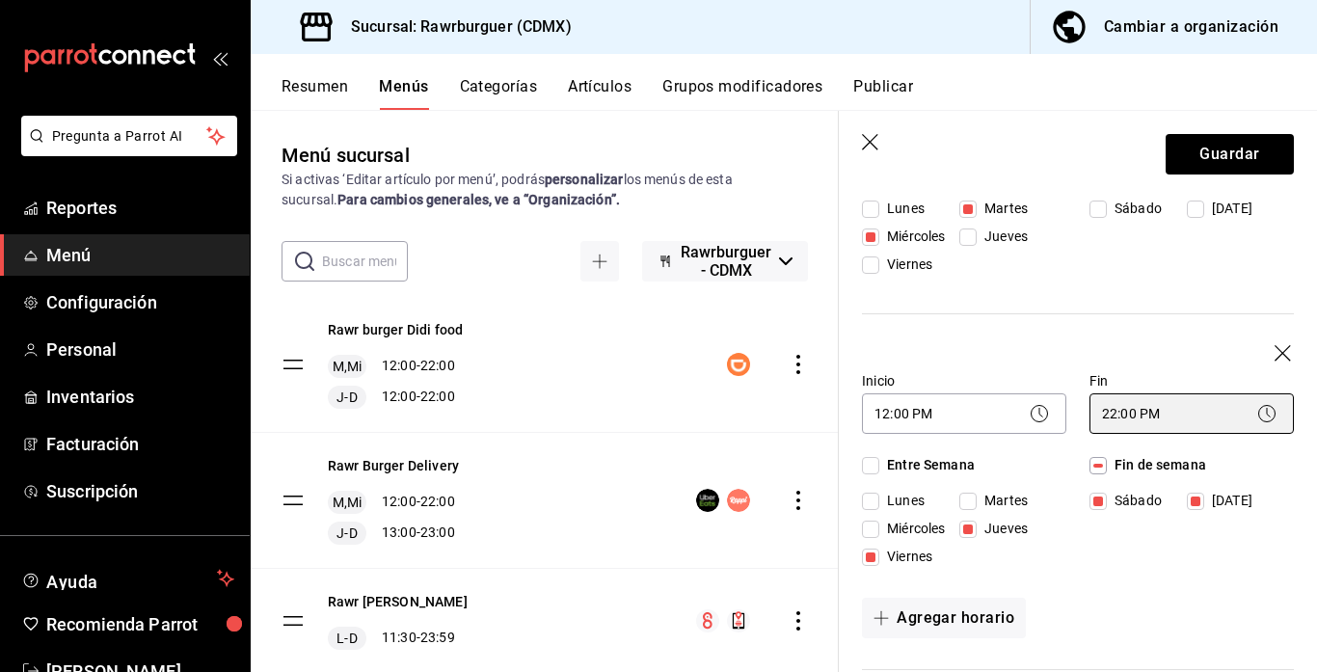
type input "22:00"
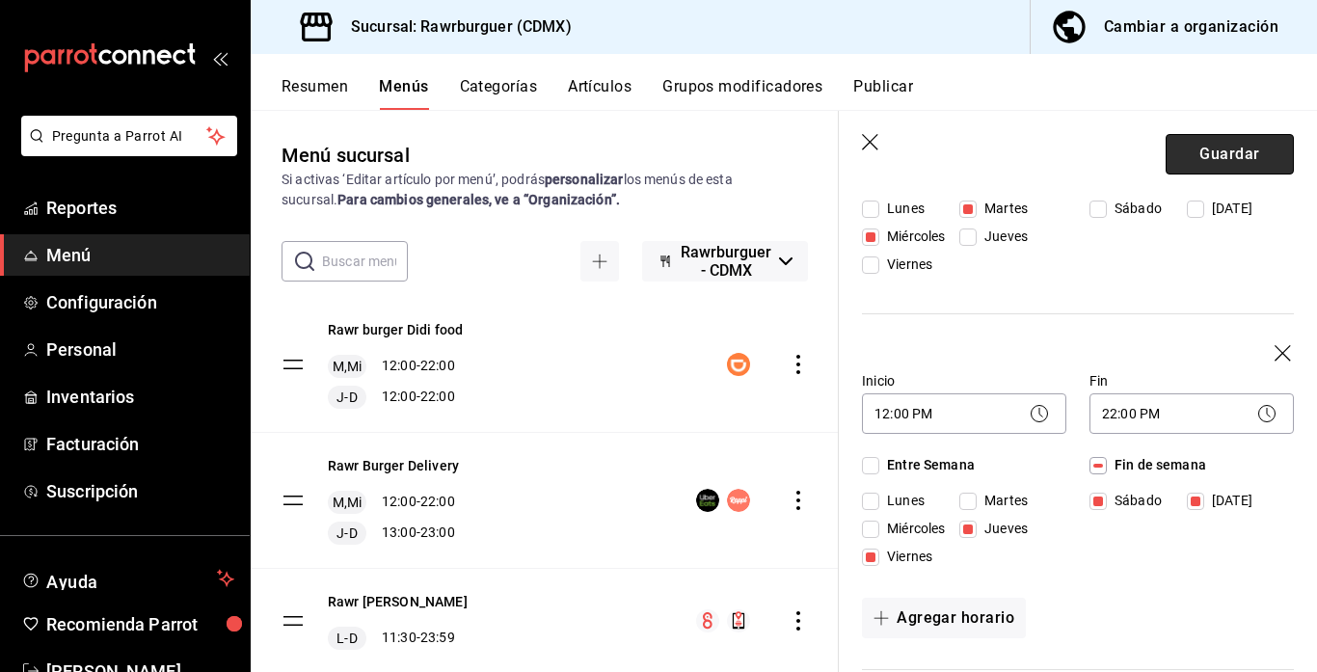
click at [1221, 158] on button "Guardar" at bounding box center [1229, 154] width 128 height 40
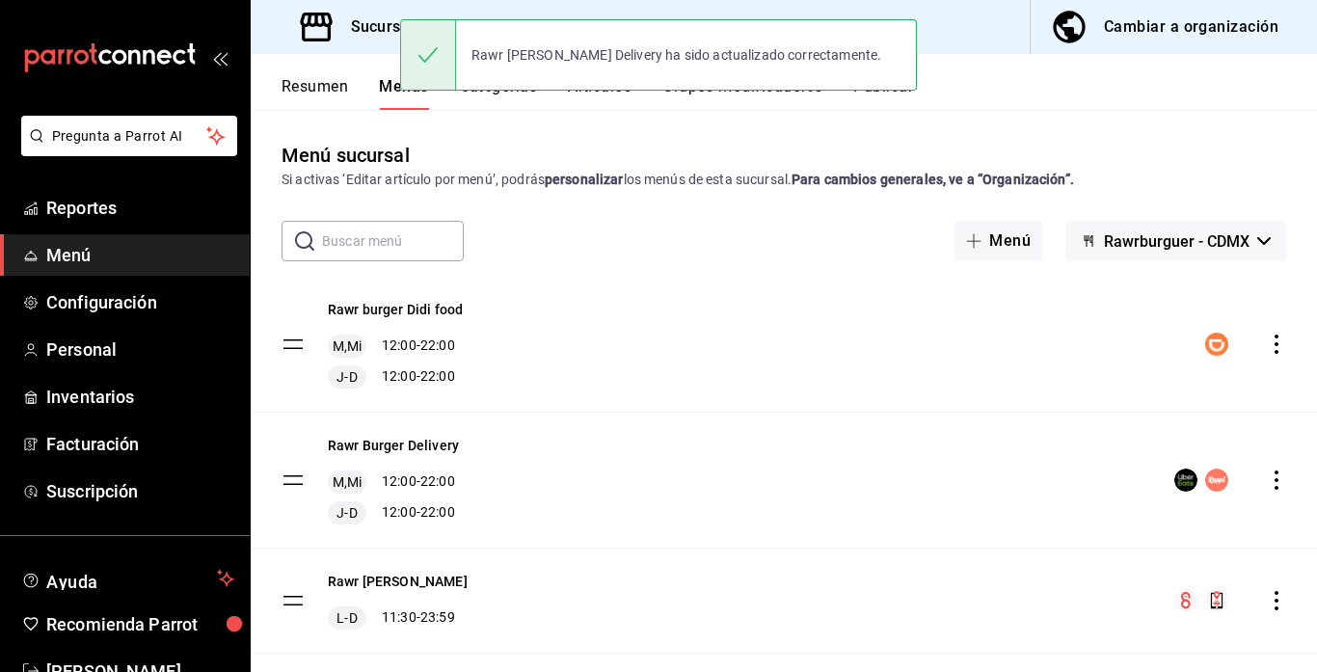
click at [904, 101] on button "Publicar" at bounding box center [883, 93] width 60 height 33
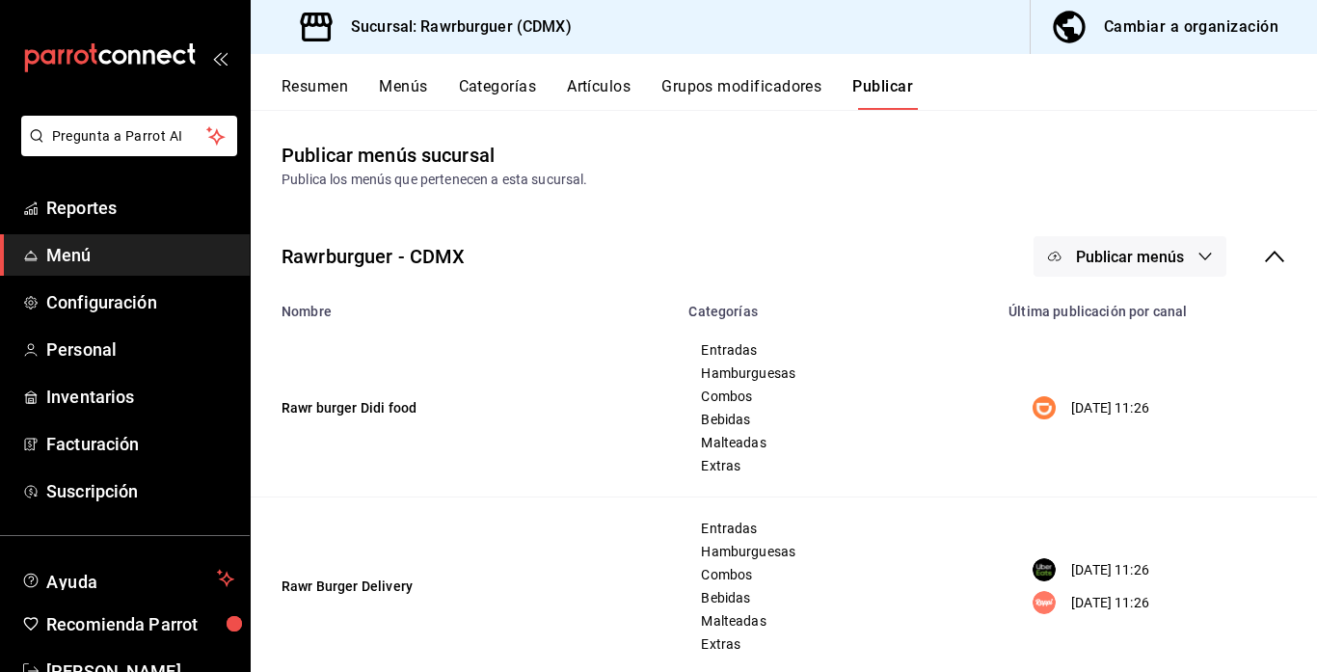
click at [1186, 257] on button "Publicar menús" at bounding box center [1129, 256] width 193 height 40
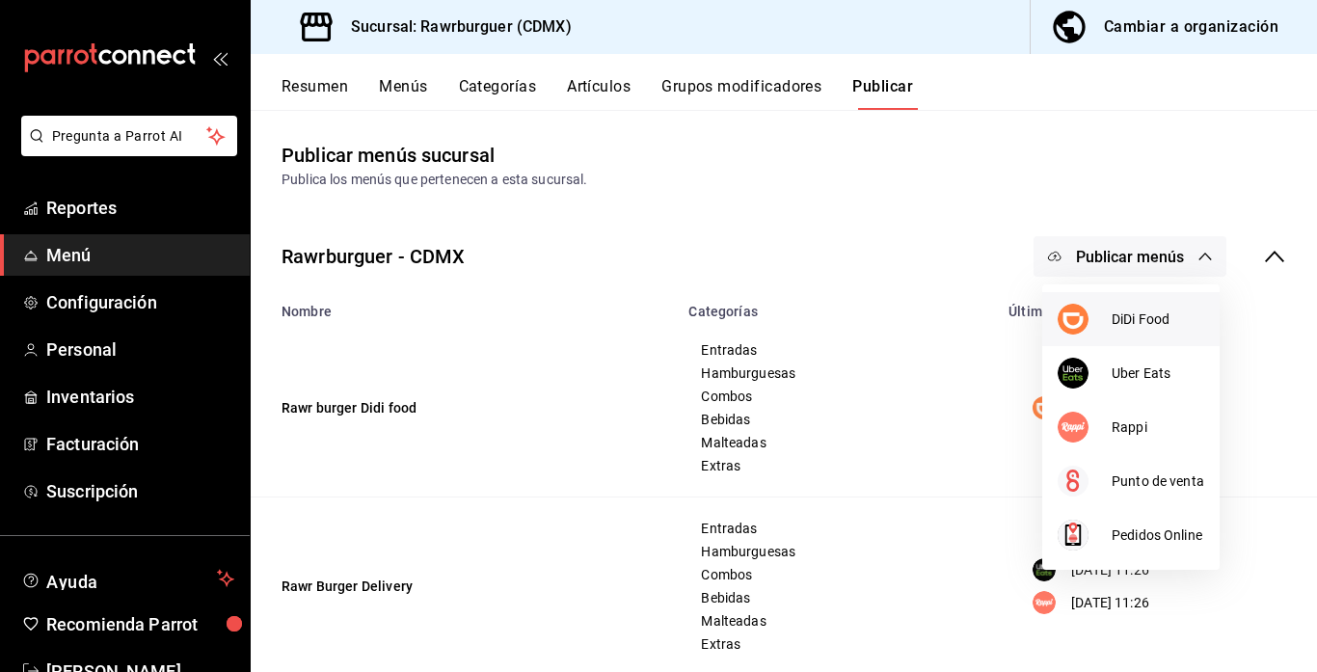
click at [1171, 314] on span "DiDi Food" at bounding box center [1157, 319] width 93 height 20
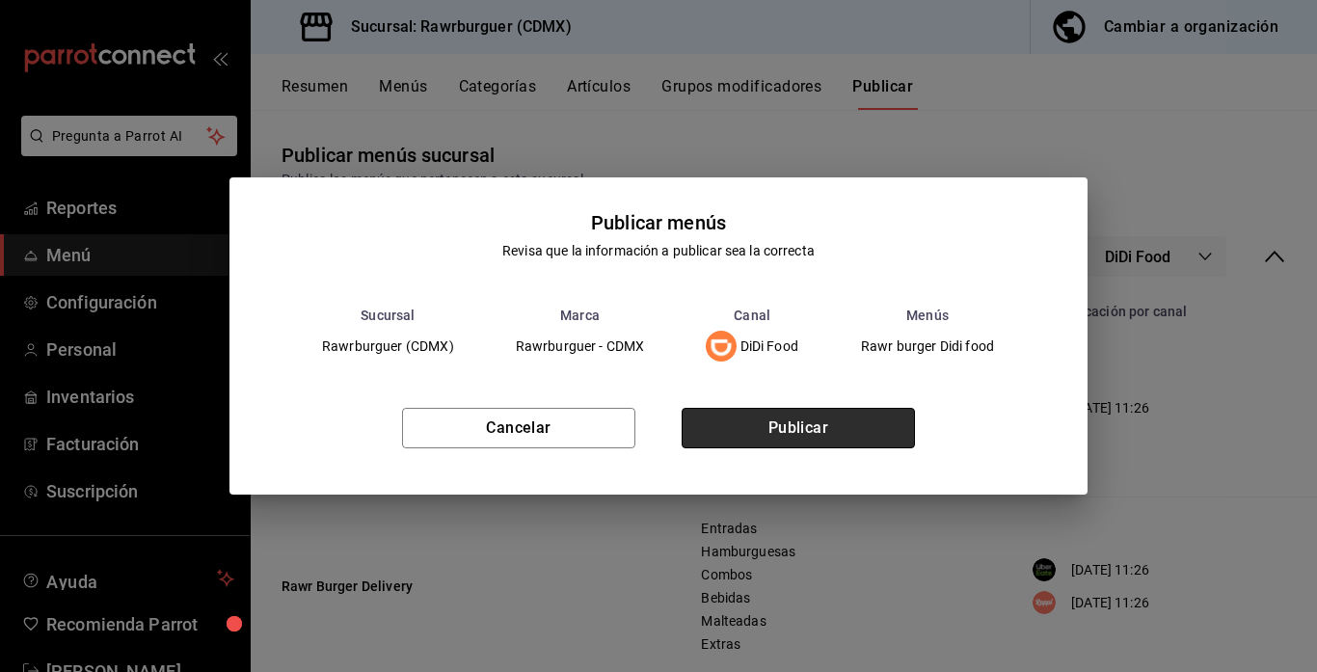
click at [826, 420] on button "Publicar" at bounding box center [797, 428] width 233 height 40
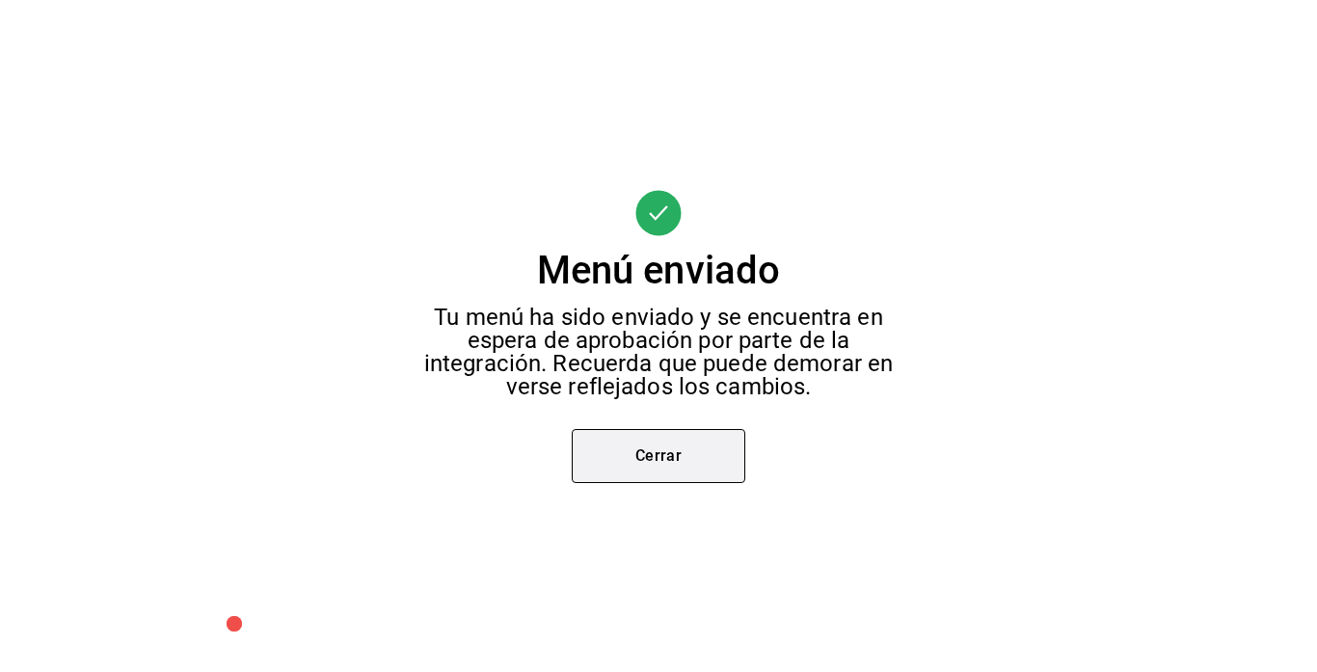
click at [732, 450] on button "Cerrar" at bounding box center [658, 456] width 173 height 54
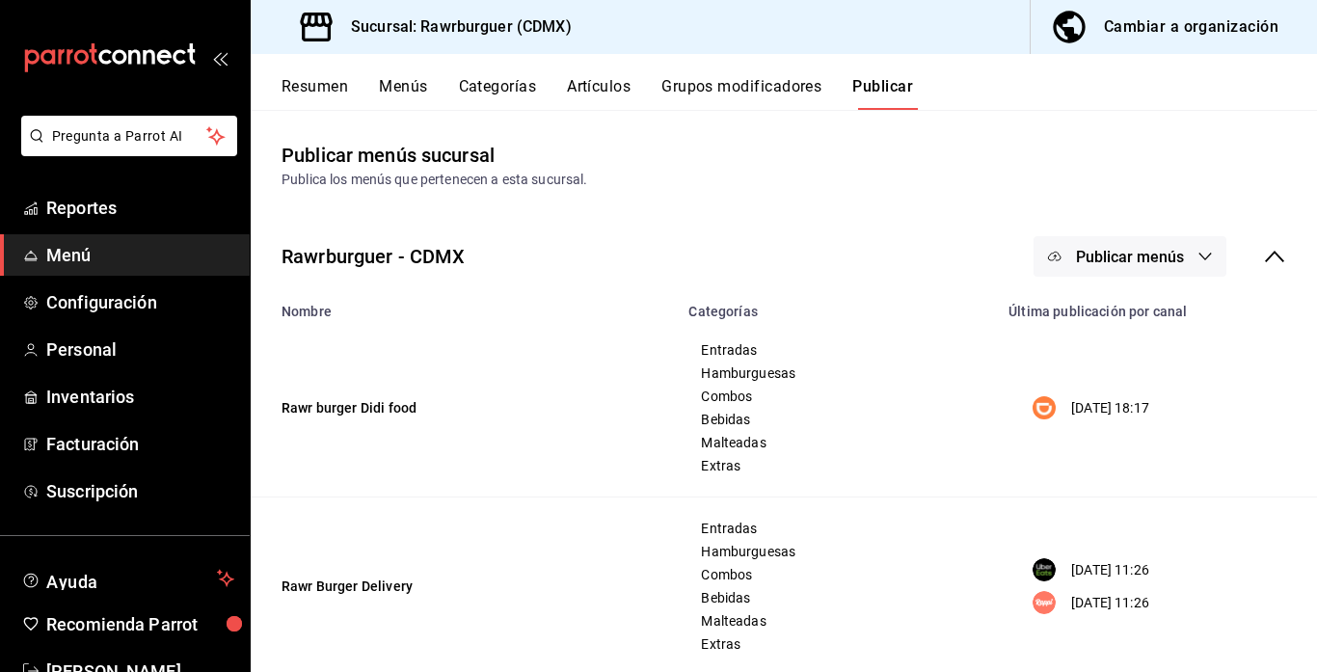
click at [1133, 270] on button "Publicar menús" at bounding box center [1129, 256] width 193 height 40
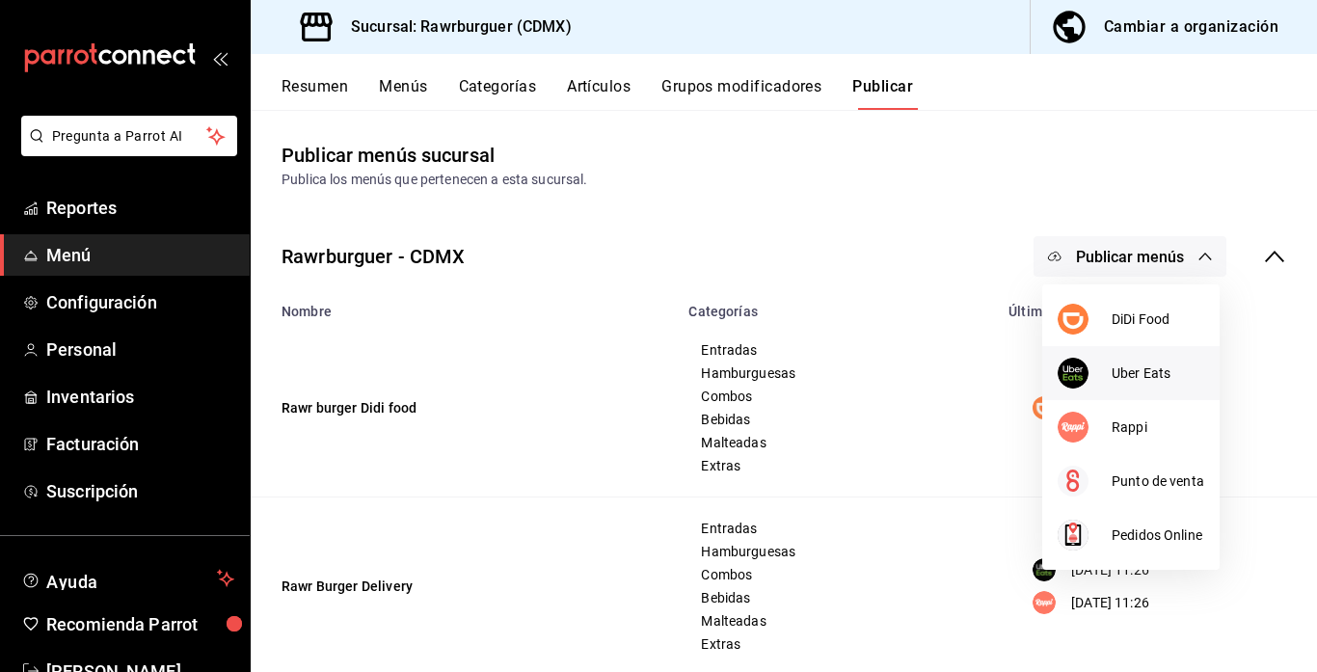
click at [1092, 377] on div at bounding box center [1084, 373] width 54 height 31
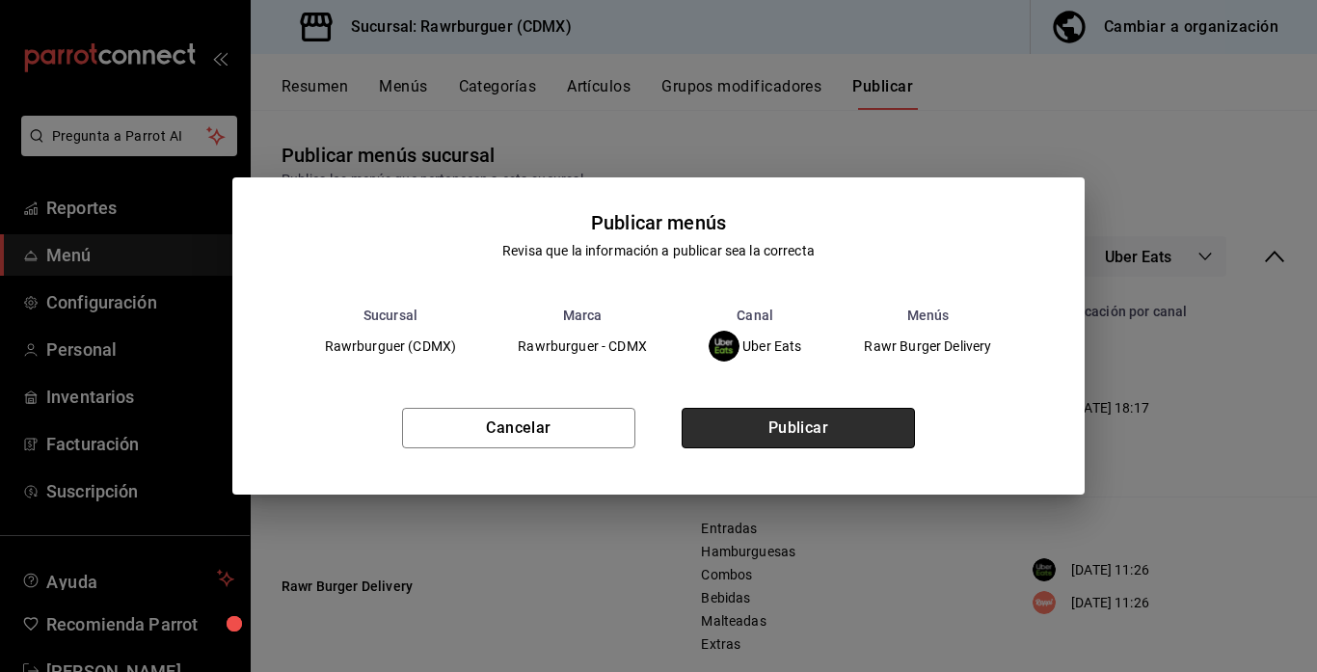
click at [748, 439] on button "Publicar" at bounding box center [797, 428] width 233 height 40
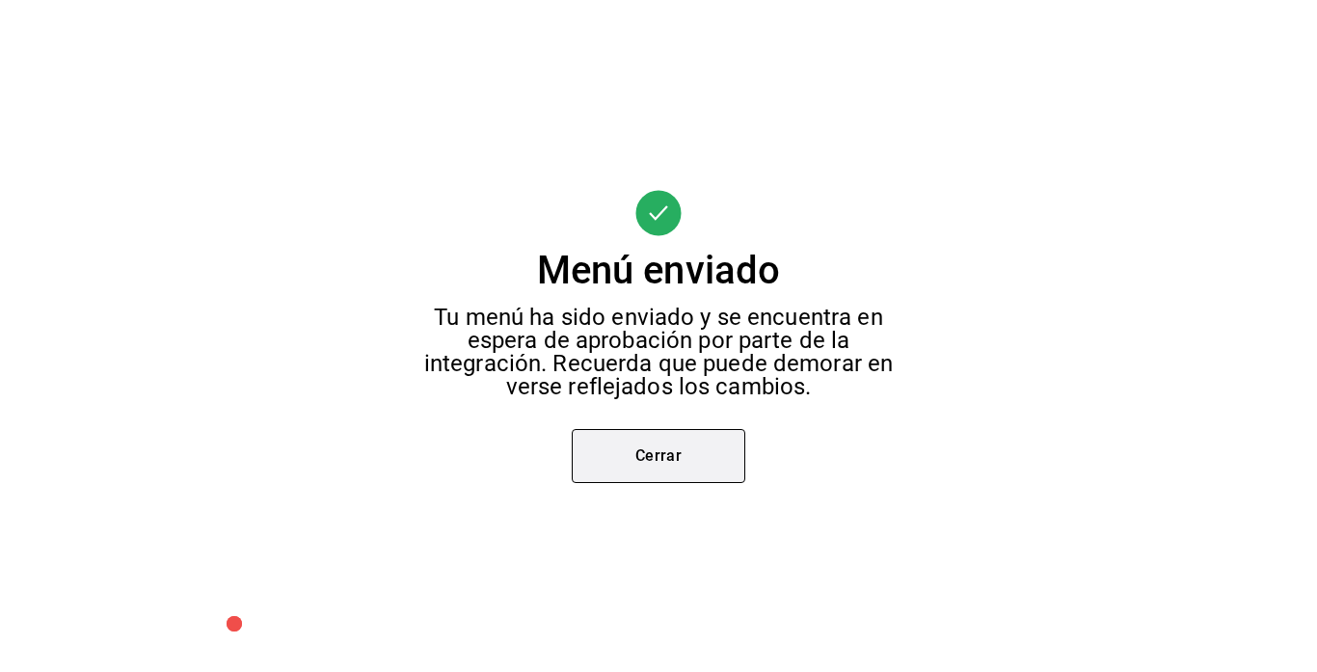
click at [657, 461] on button "Cerrar" at bounding box center [658, 456] width 173 height 54
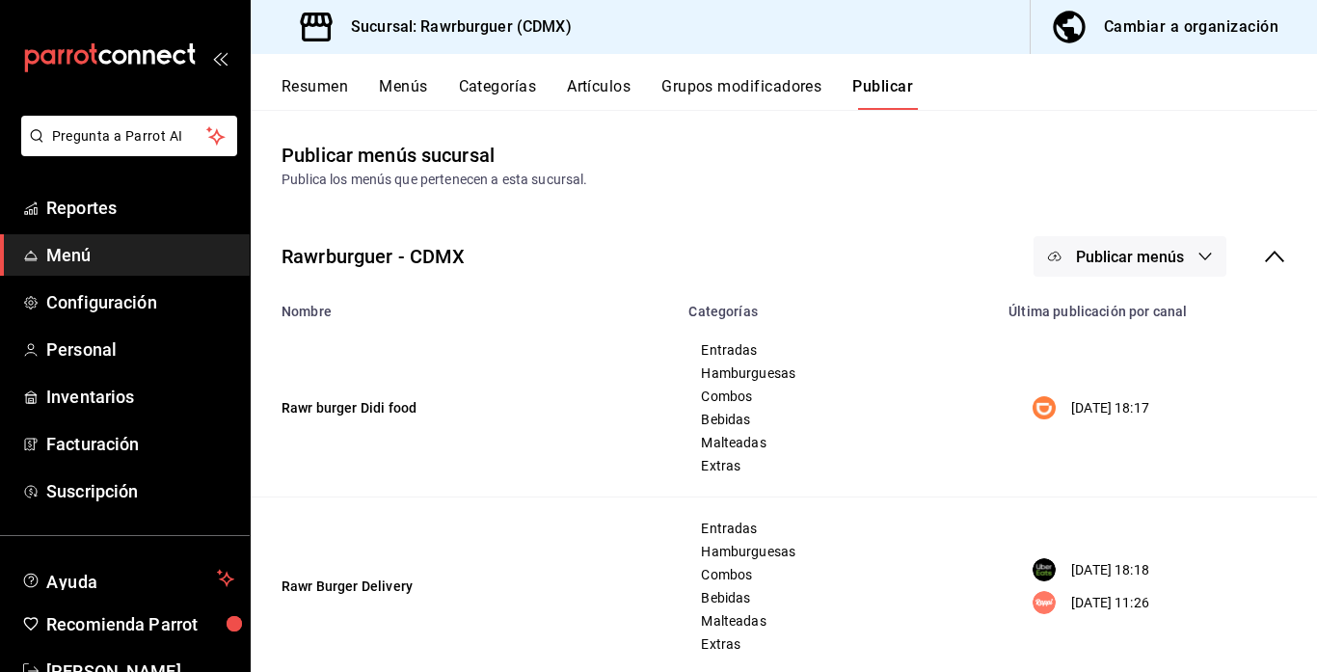
click at [1198, 263] on icon "button" at bounding box center [1204, 256] width 15 height 15
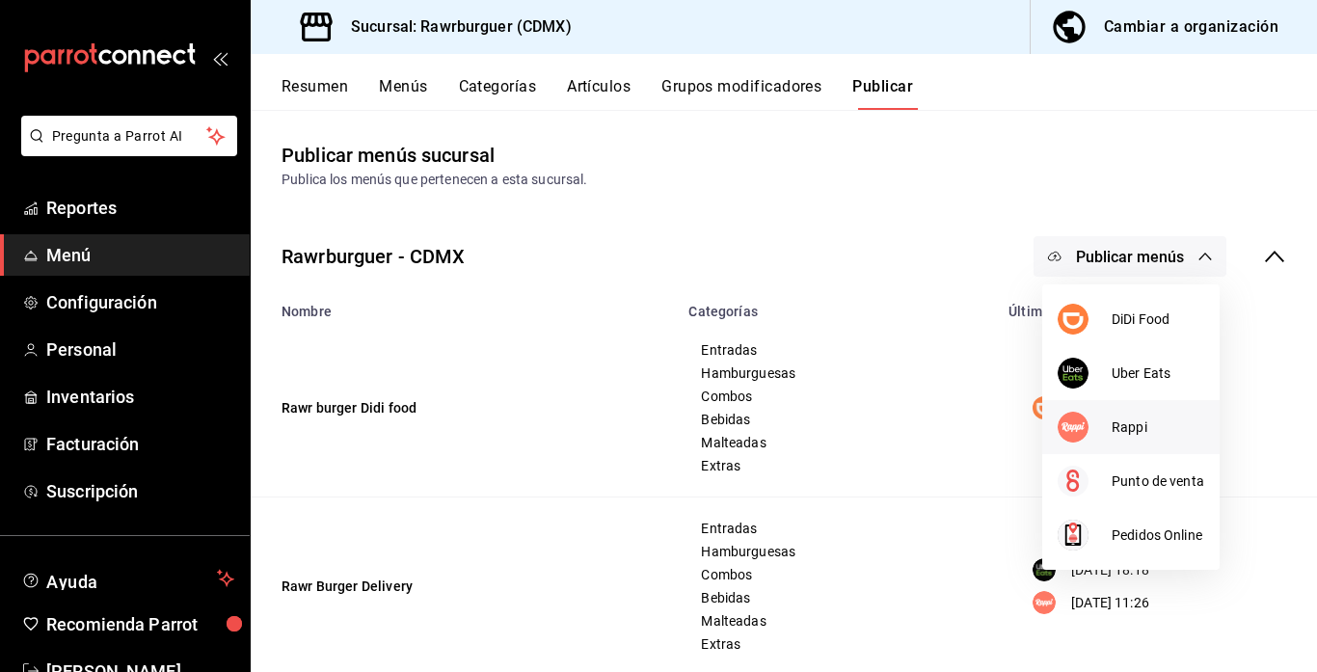
click at [1143, 426] on span "Rappi" at bounding box center [1157, 427] width 93 height 20
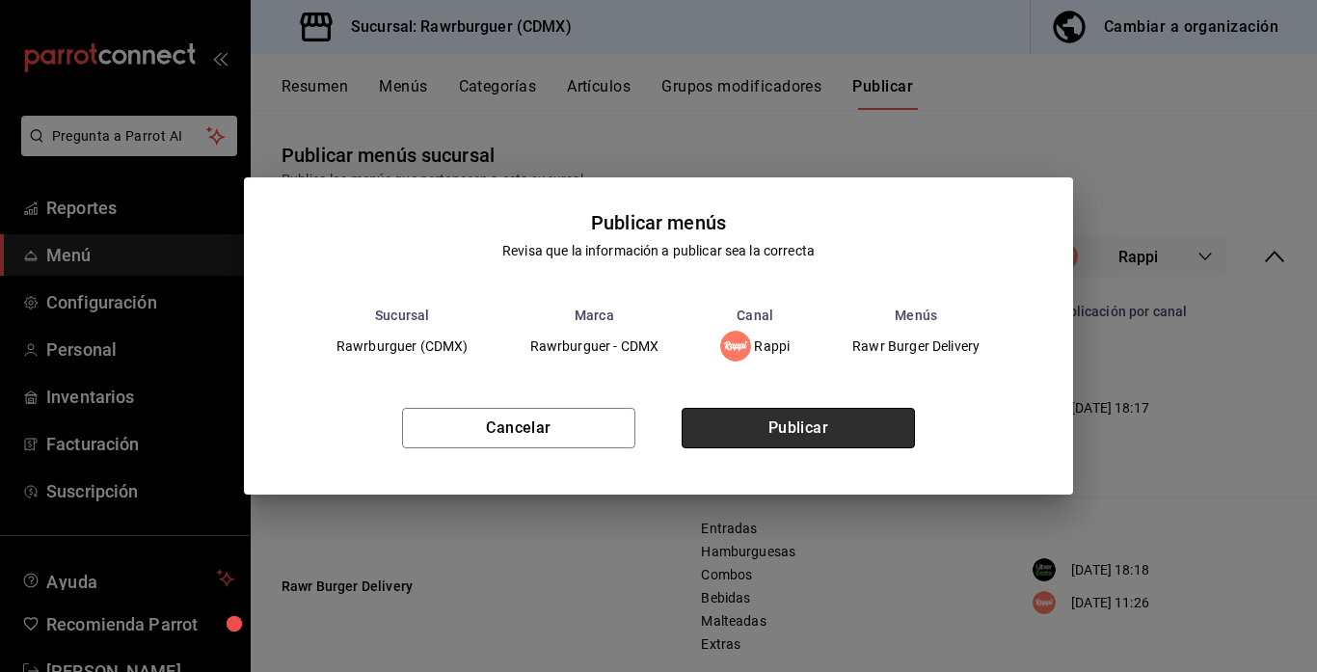
click at [823, 444] on button "Publicar" at bounding box center [797, 428] width 233 height 40
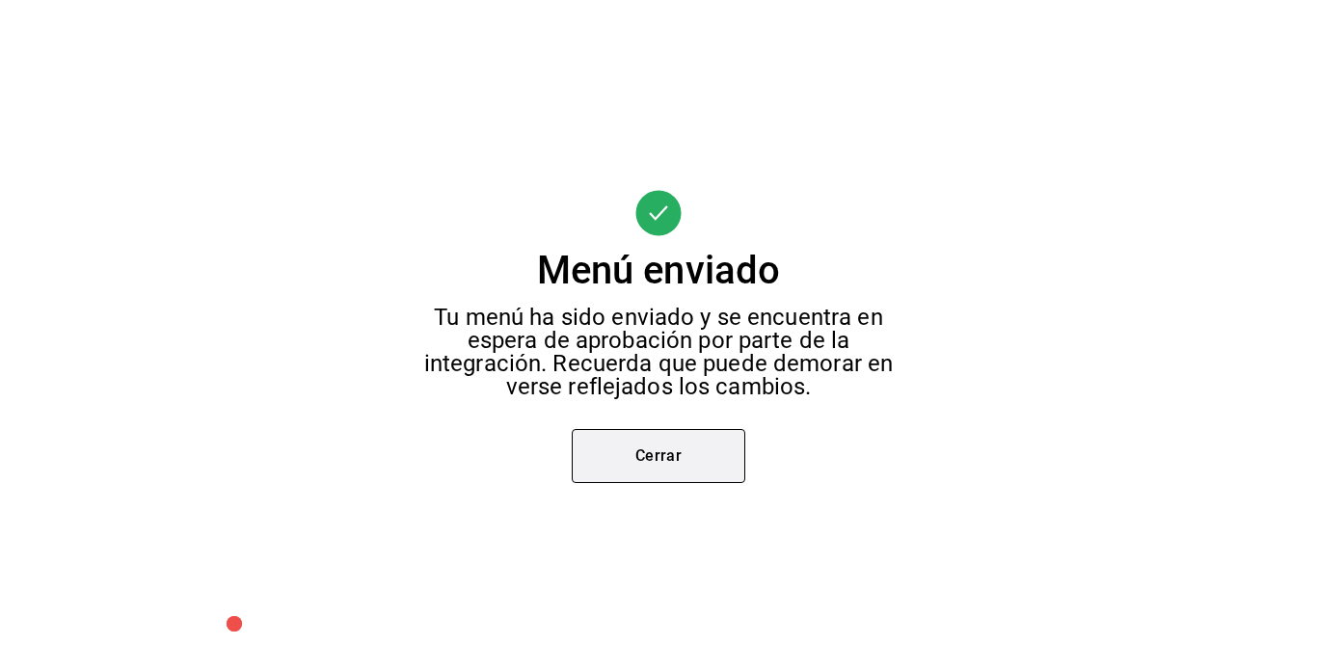
click at [684, 454] on button "Cerrar" at bounding box center [658, 456] width 173 height 54
